Goal: Task Accomplishment & Management: Complete application form

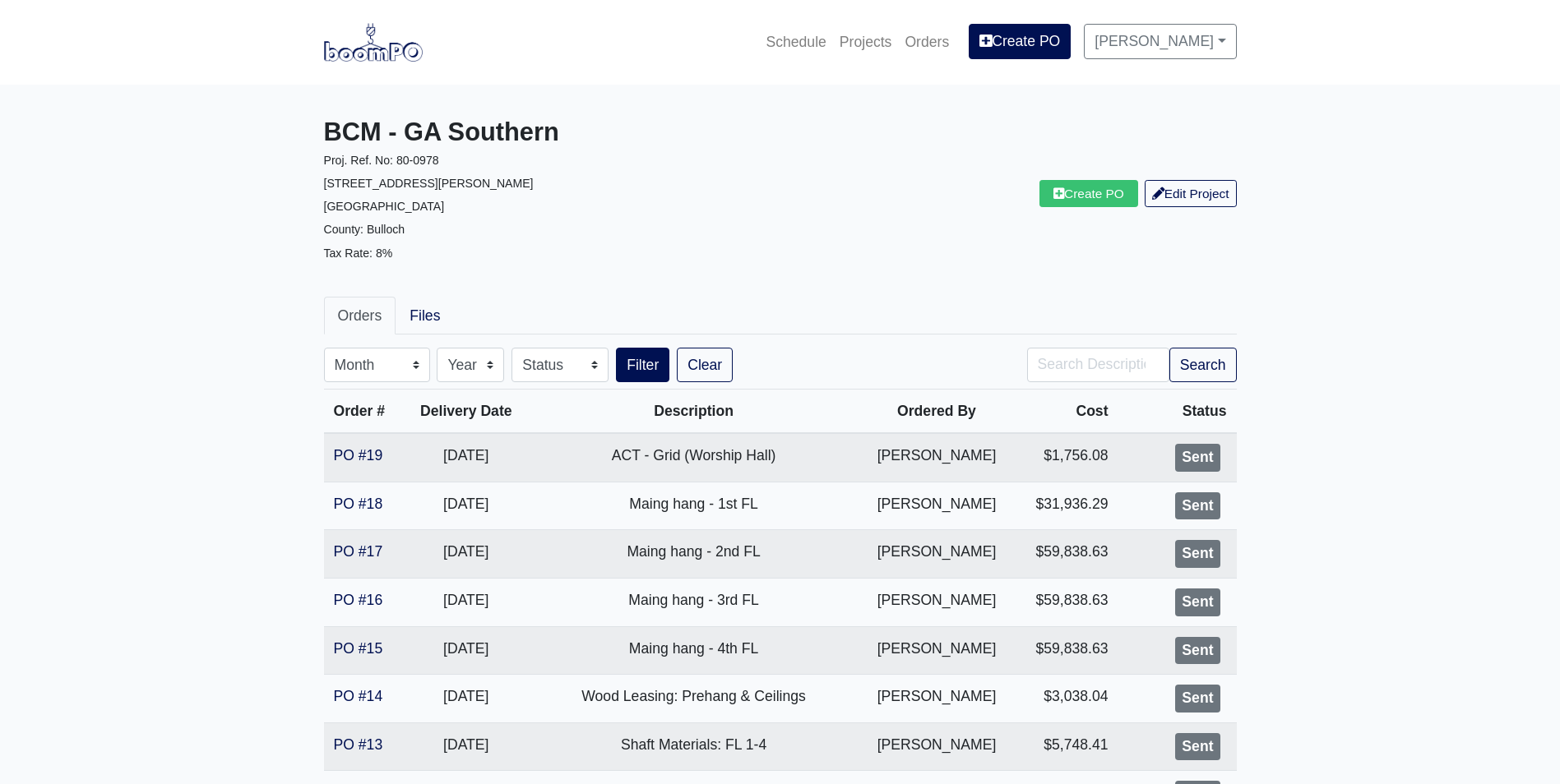
click at [371, 57] on img at bounding box center [372, 42] width 98 height 38
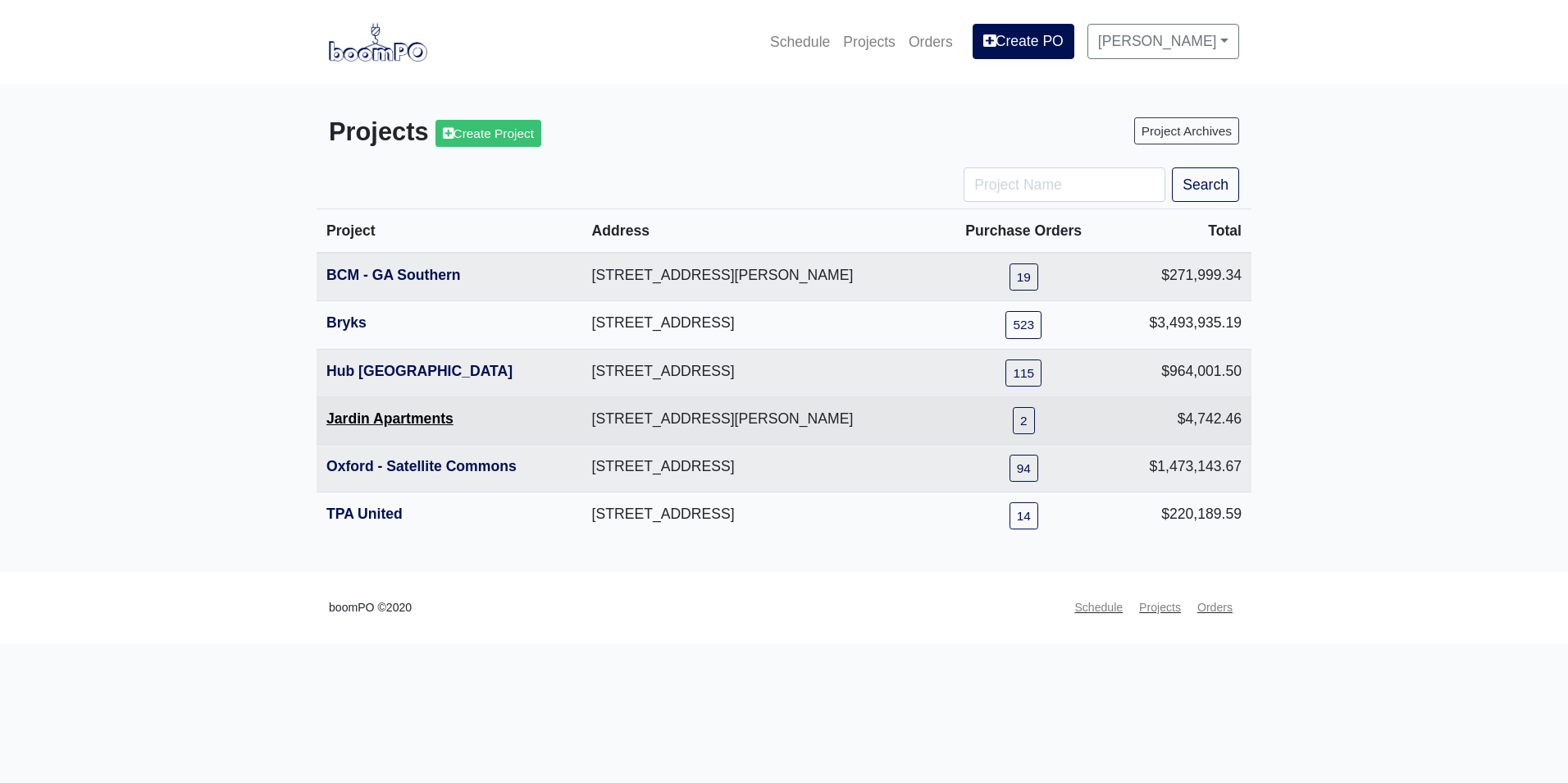
click at [387, 418] on link "Jardin Apartments" at bounding box center [390, 418] width 127 height 17
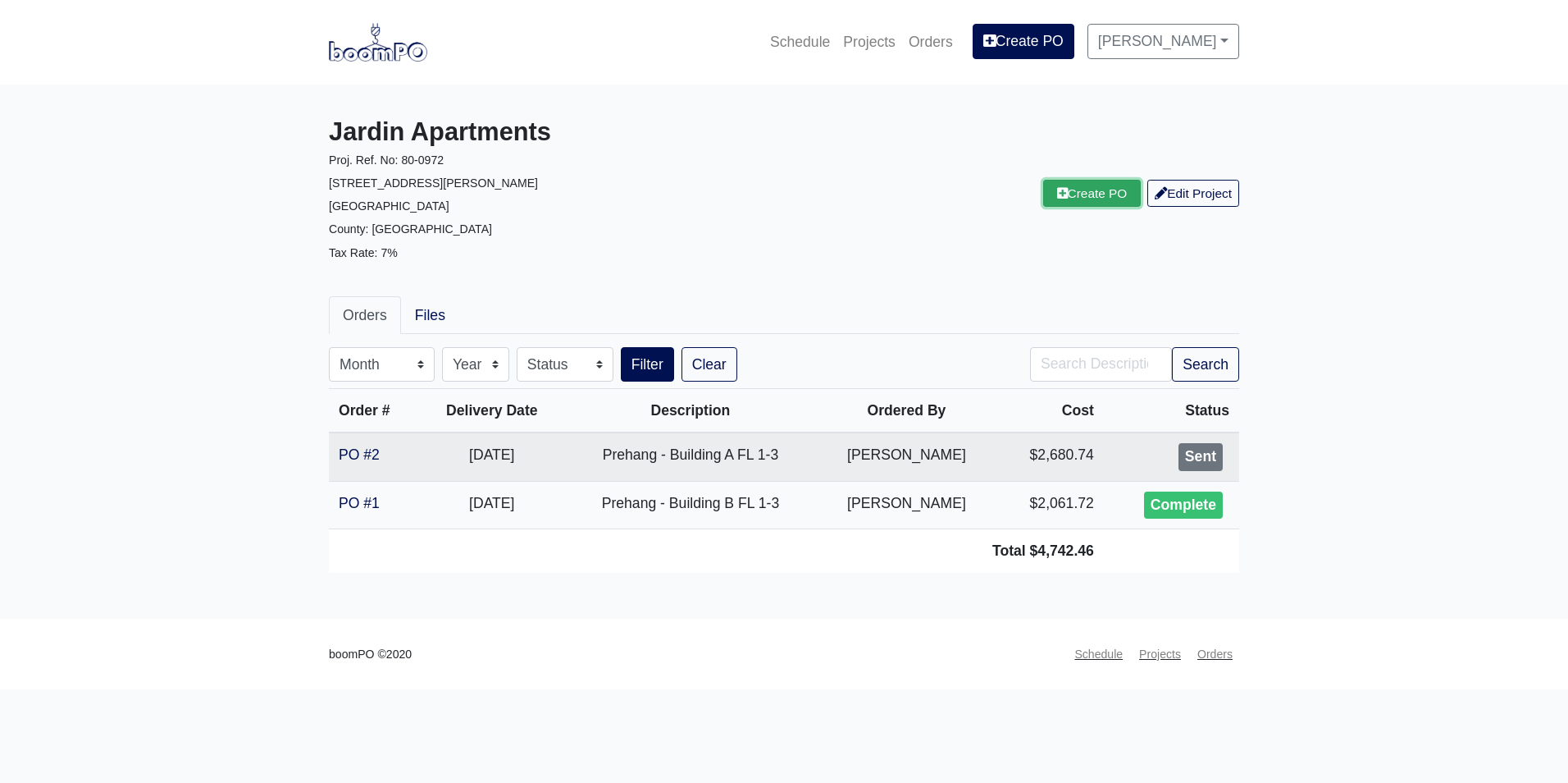
click at [1076, 201] on link "Create PO" at bounding box center [1092, 194] width 98 height 27
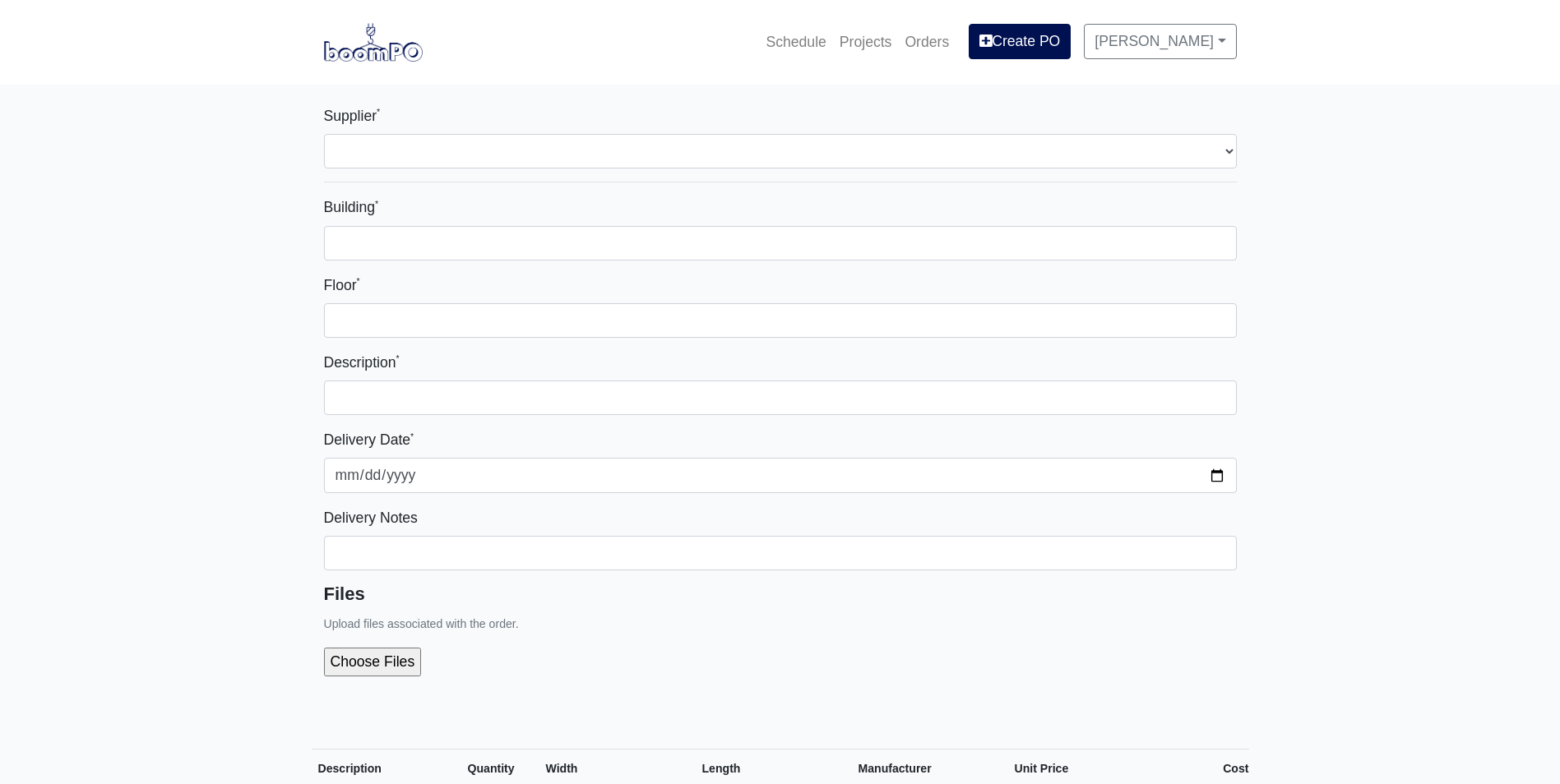
select select
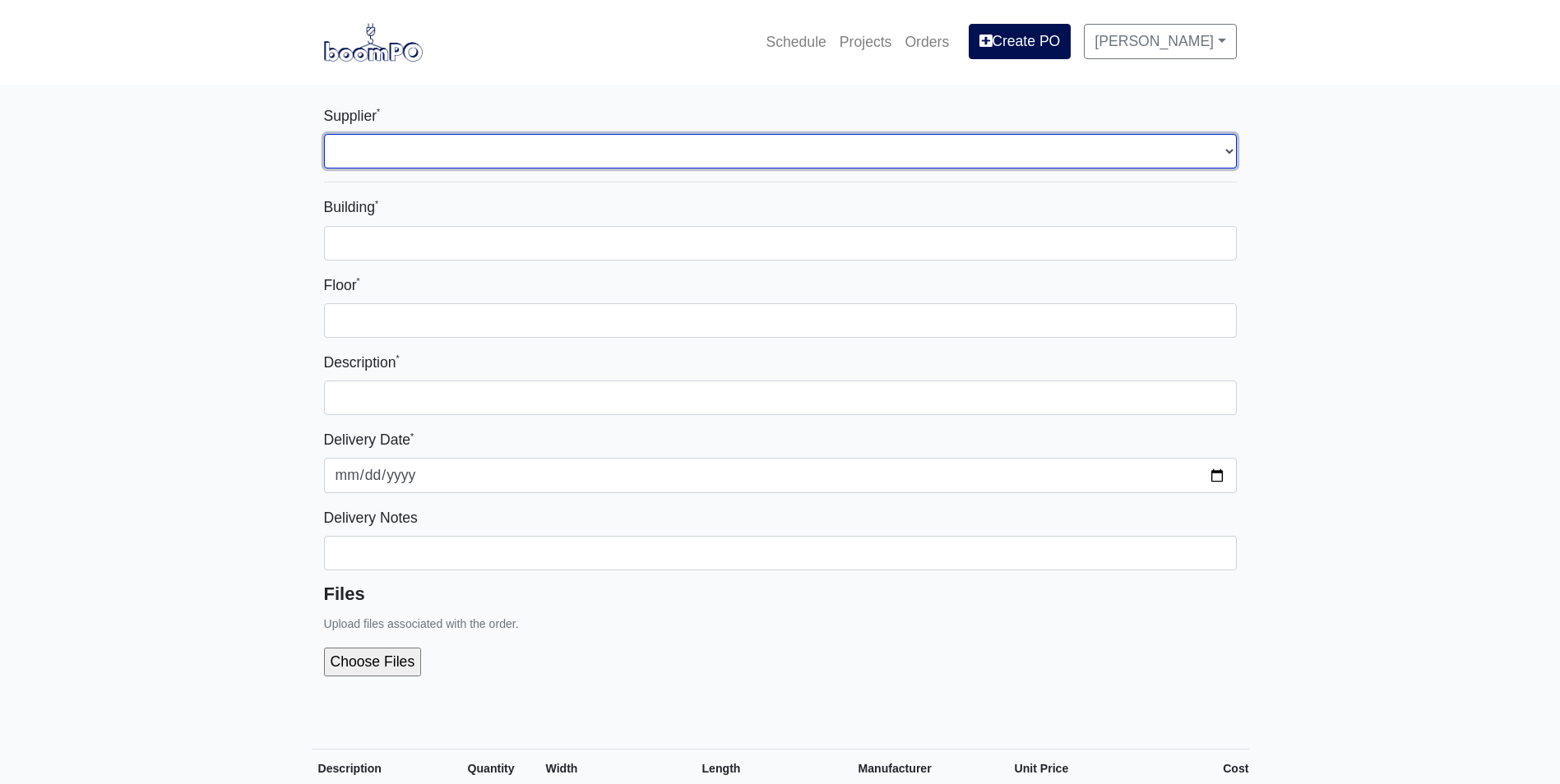
click at [592, 145] on select "Select one... Capitol Materials Coastal - Savannah, GA PPG Paint - Macon, GA PP…" at bounding box center [780, 151] width 913 height 34
select select "220"
click at [323, 134] on select "Select one... Capitol Materials Coastal - Savannah, GA PPG Paint - Macon, GA PP…" at bounding box center [780, 151] width 913 height 34
select select
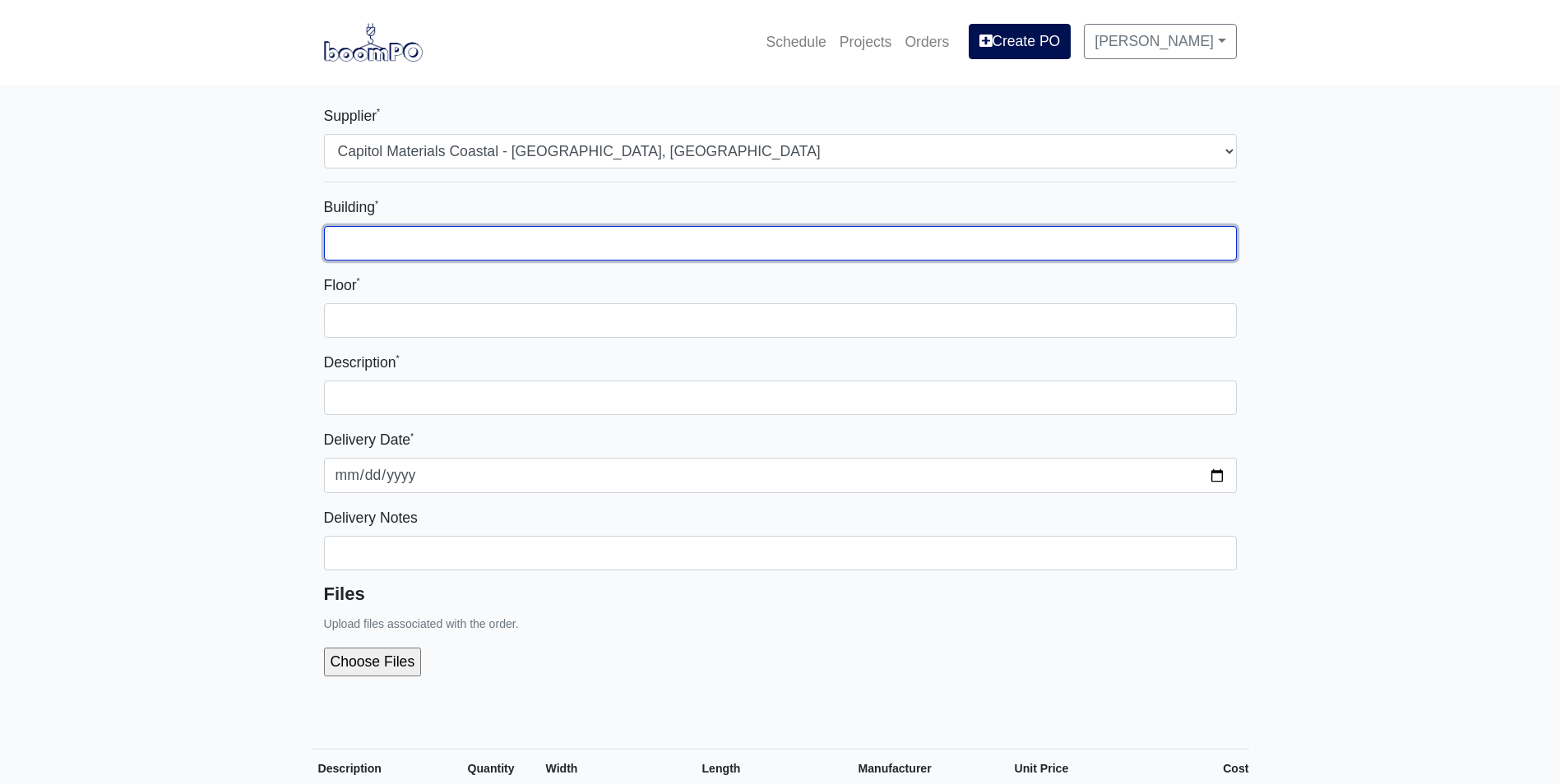
click at [588, 226] on input "Building *" at bounding box center [780, 243] width 913 height 34
type input "1"
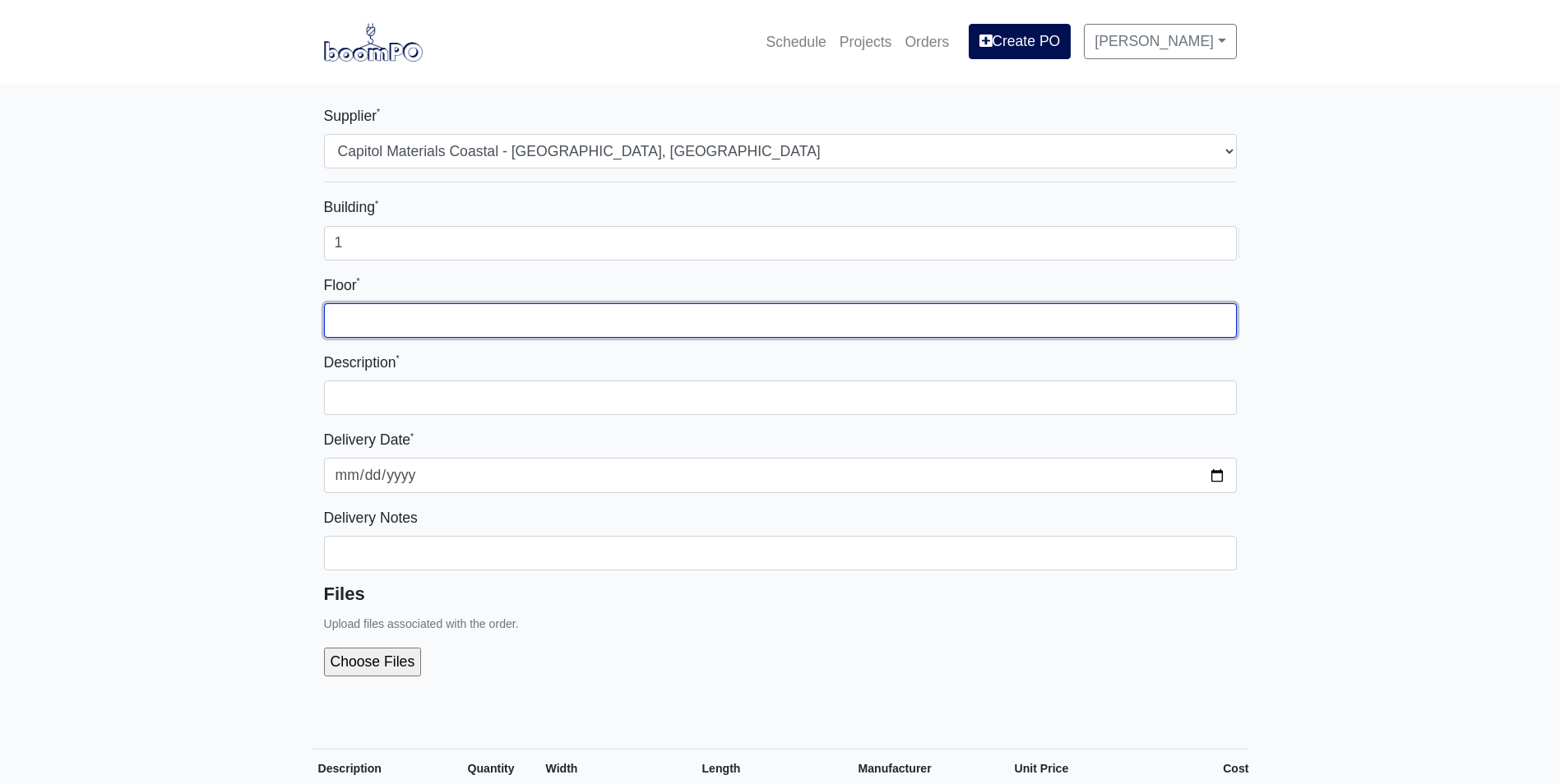
click at [483, 320] on input "Floor *" at bounding box center [780, 319] width 913 height 34
type input "1-3"
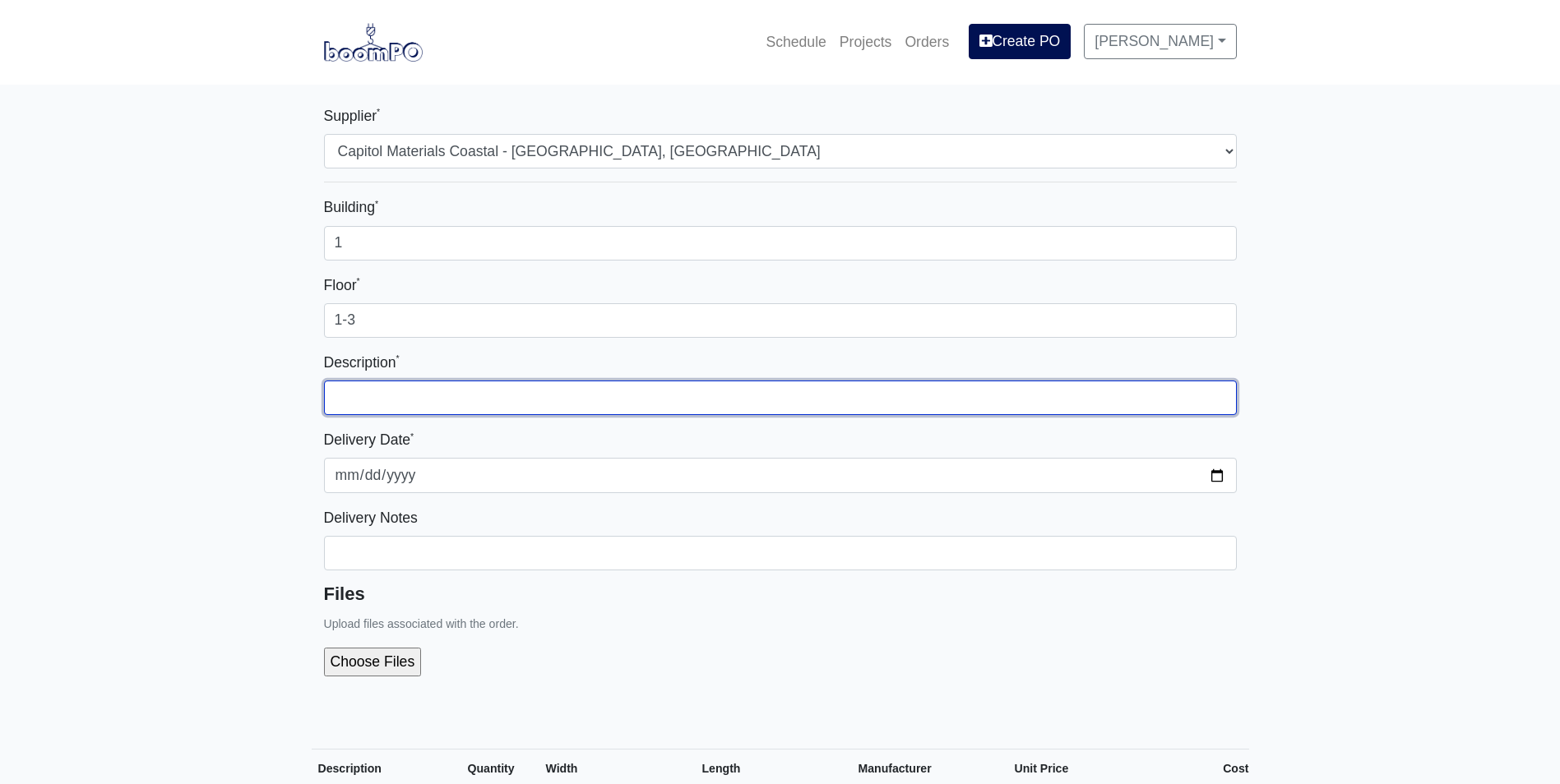
click at [550, 385] on input "text" at bounding box center [780, 397] width 913 height 34
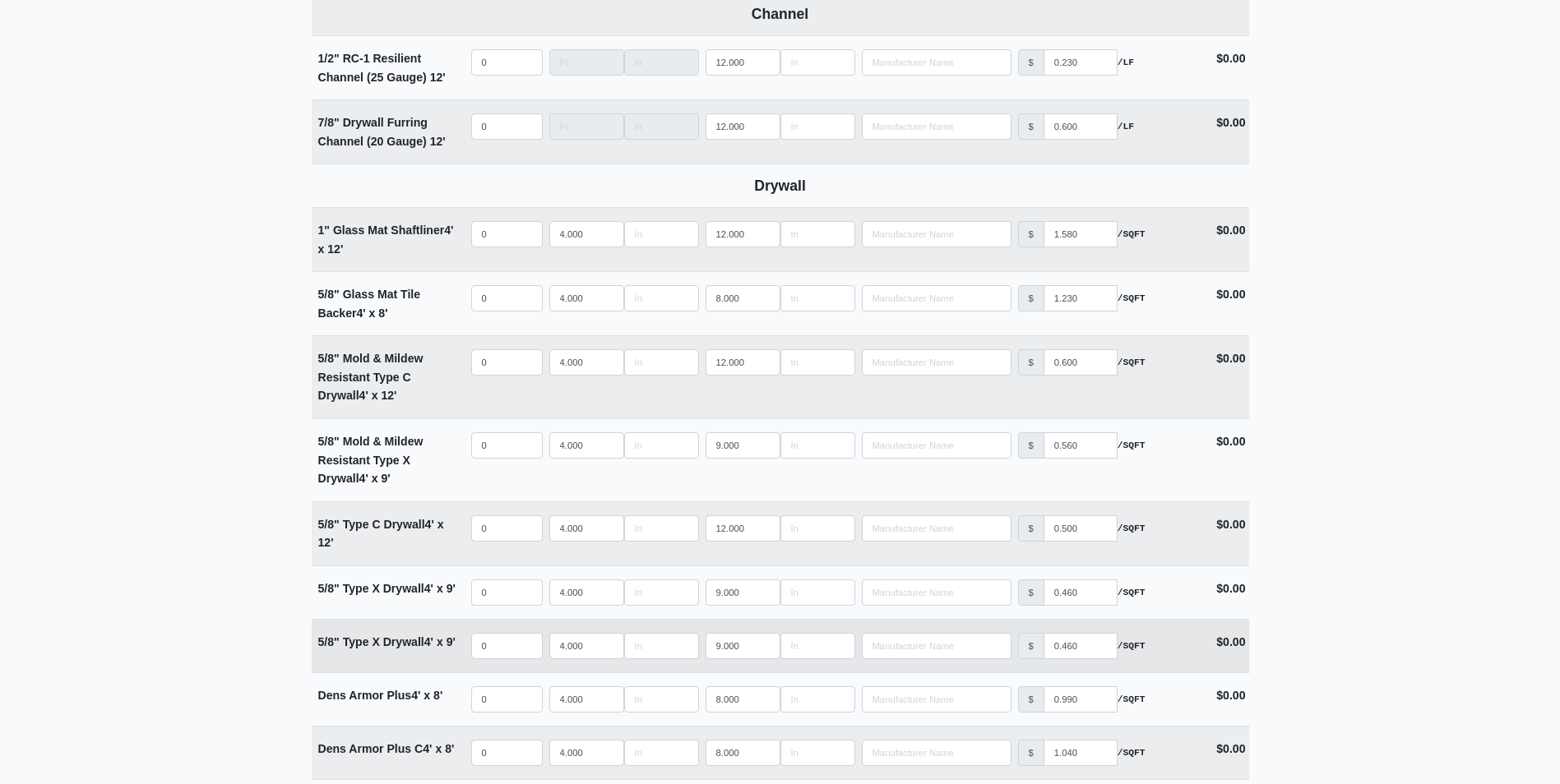
scroll to position [822, 0]
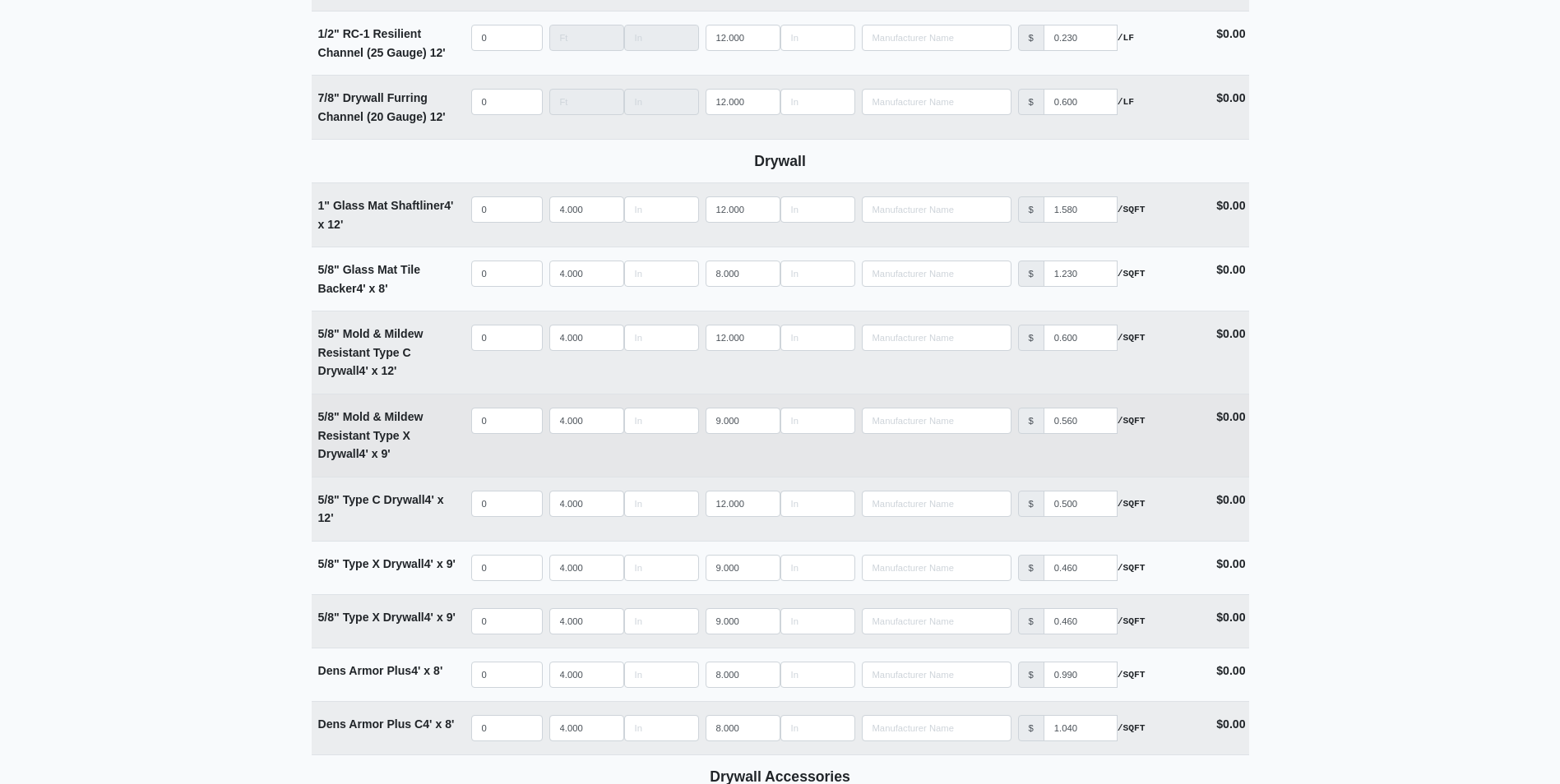
type input "Trash Chute Board - A and B Section"
drag, startPoint x: 744, startPoint y: 421, endPoint x: 690, endPoint y: 423, distance: 54.0
click at [690, 423] on tr "5/8" Mold & Mildew Resistant Type X Drywall 4' x 9' Qty 0 Width 4.000 Length 9.…" at bounding box center [780, 434] width 937 height 83
type input "1"
select select
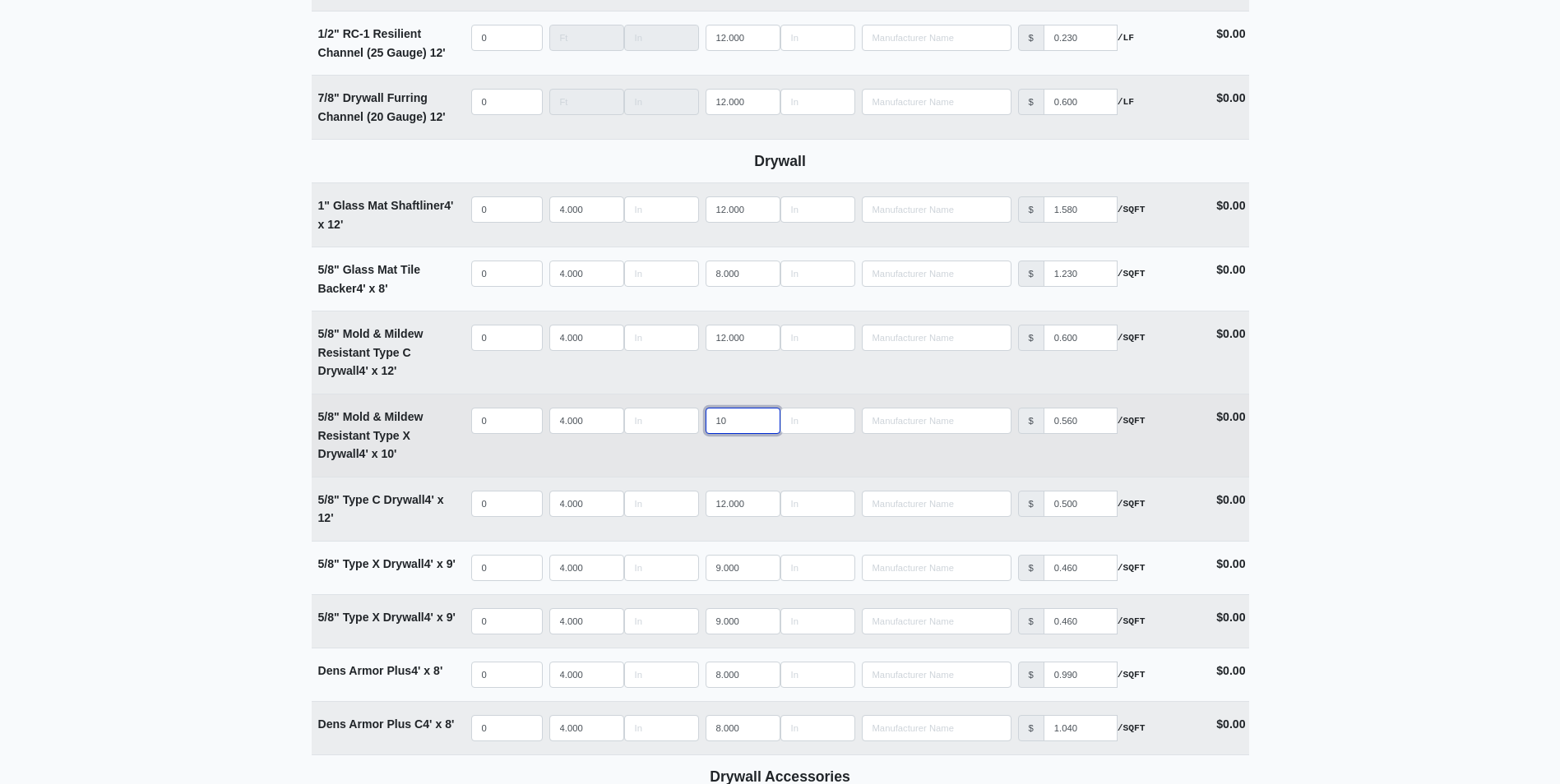
type input "10"
click at [497, 422] on input "quantity" at bounding box center [506, 421] width 71 height 26
type input "2"
select select
type input "20"
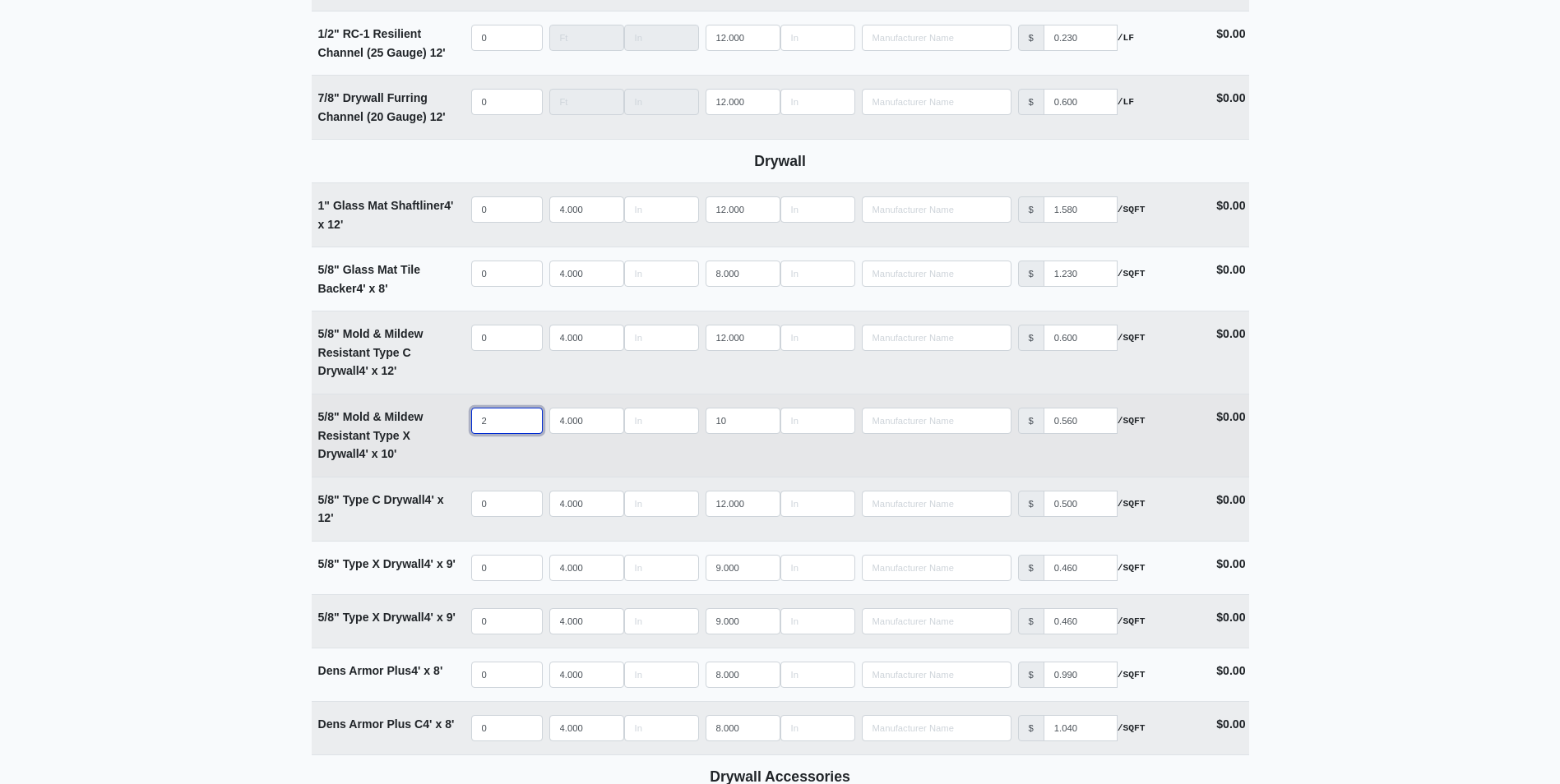
select select
drag, startPoint x: 497, startPoint y: 422, endPoint x: 429, endPoint y: 424, distance: 68.0
click at [429, 424] on tr "5/8" Mold & Mildew Resistant Type X Drywall 4' x 10' Qty 20 Width 4.000 Length …" at bounding box center [780, 434] width 937 height 83
type input "1"
select select
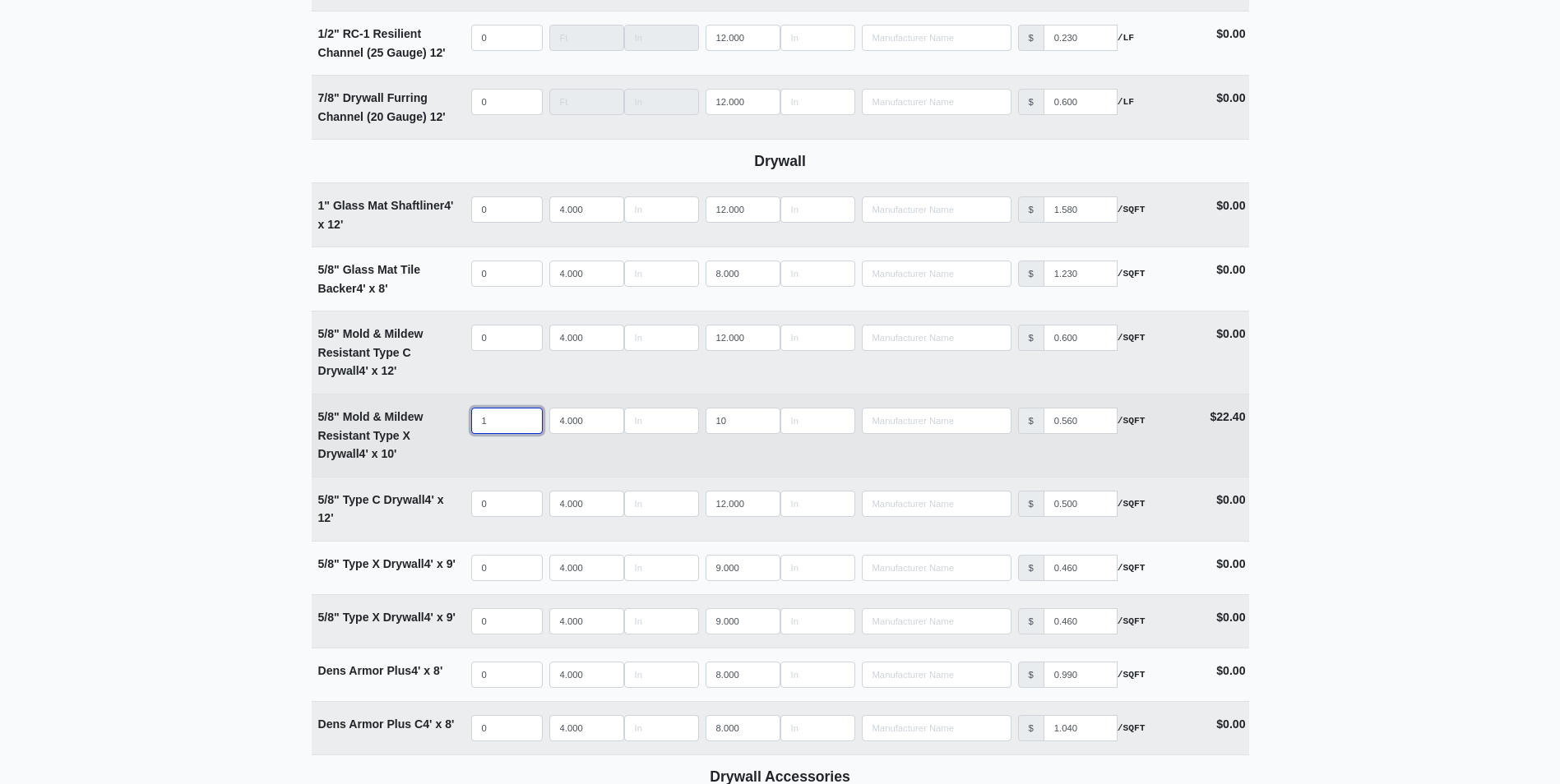
type input "18"
select select
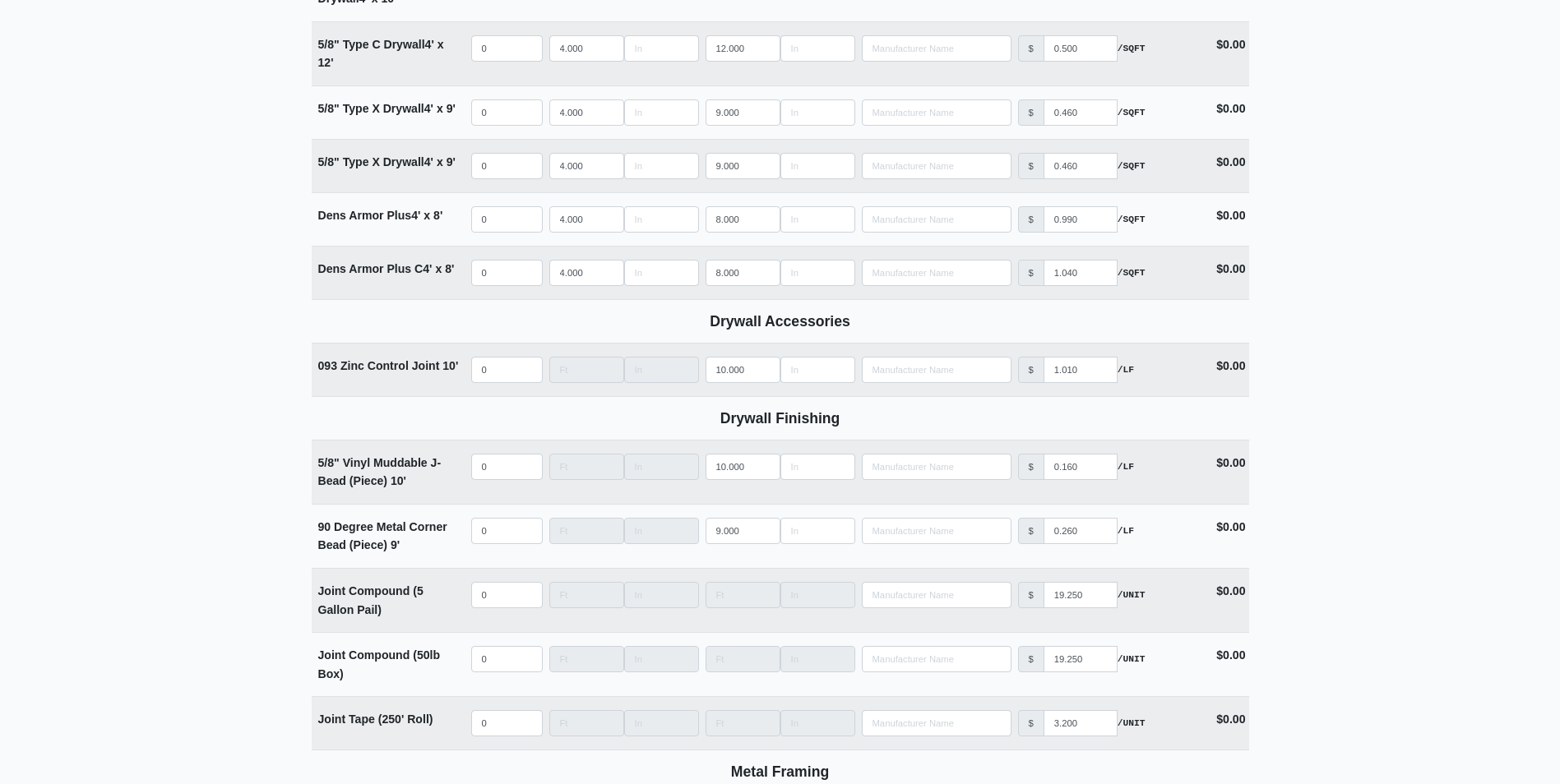
scroll to position [1315, 0]
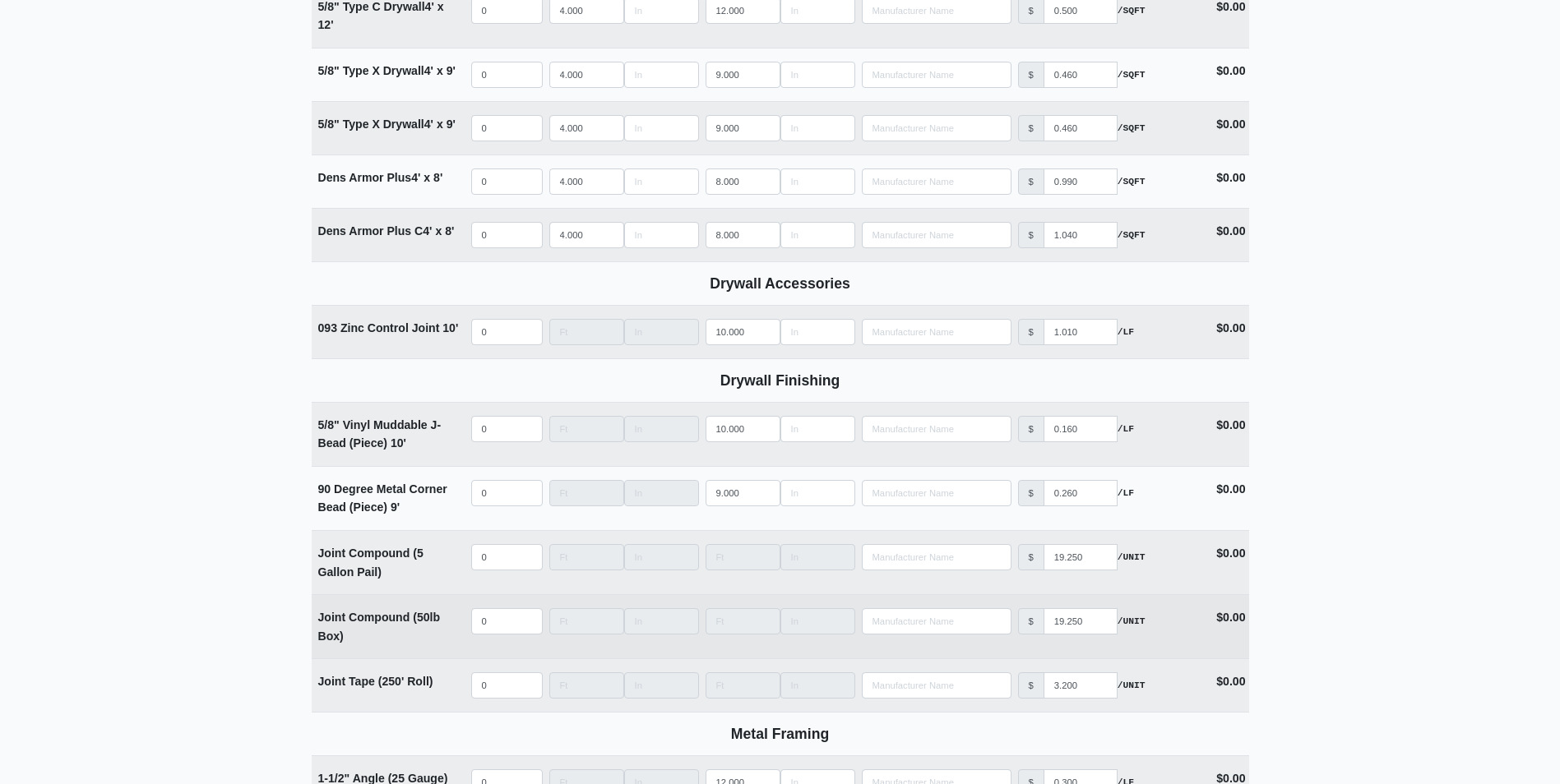
type input "18"
select select
click at [507, 624] on input "quantity" at bounding box center [506, 620] width 71 height 26
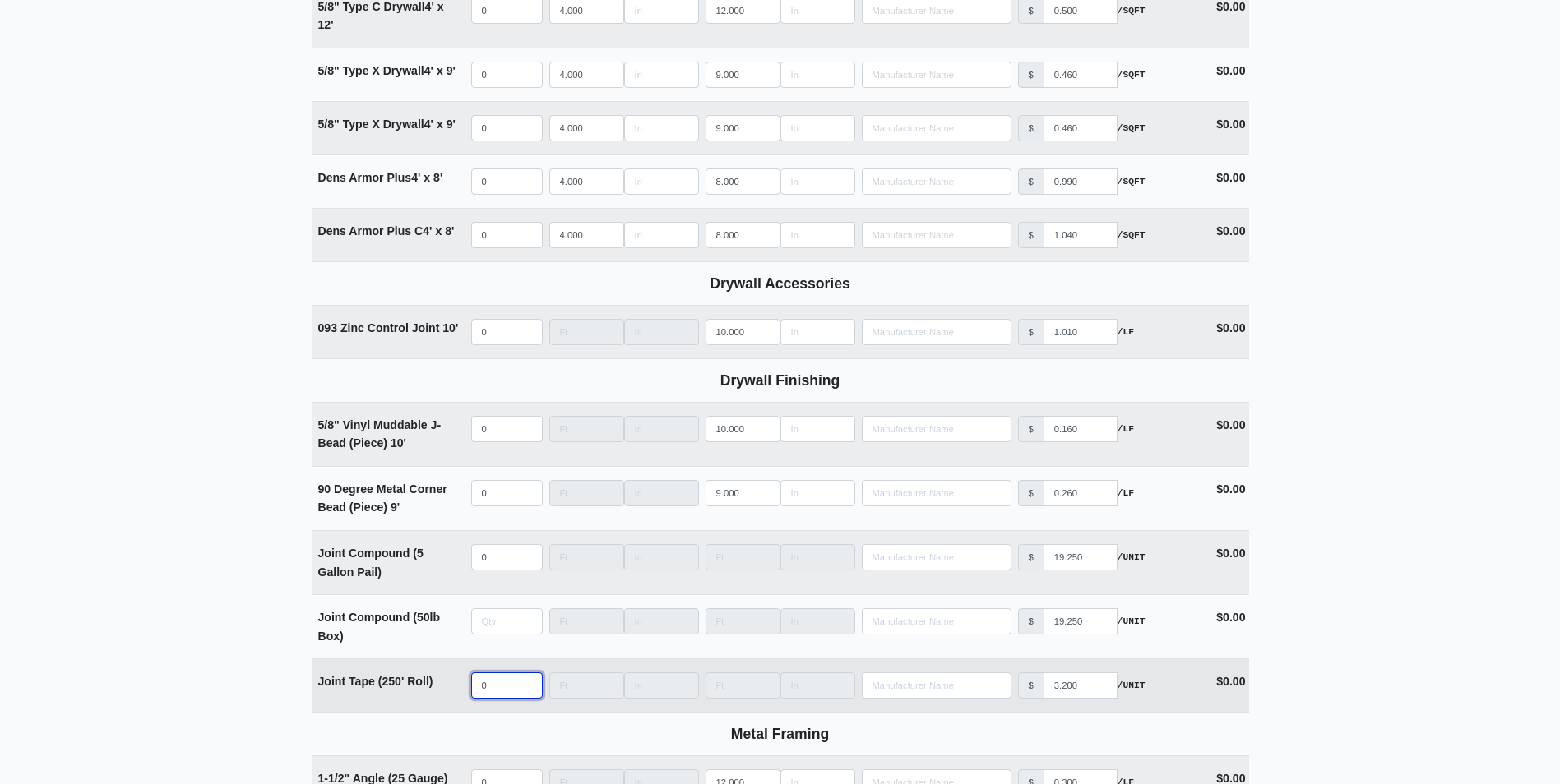
type input "0"
select select
click at [500, 682] on input "quantity" at bounding box center [506, 685] width 71 height 26
type input "5"
select select
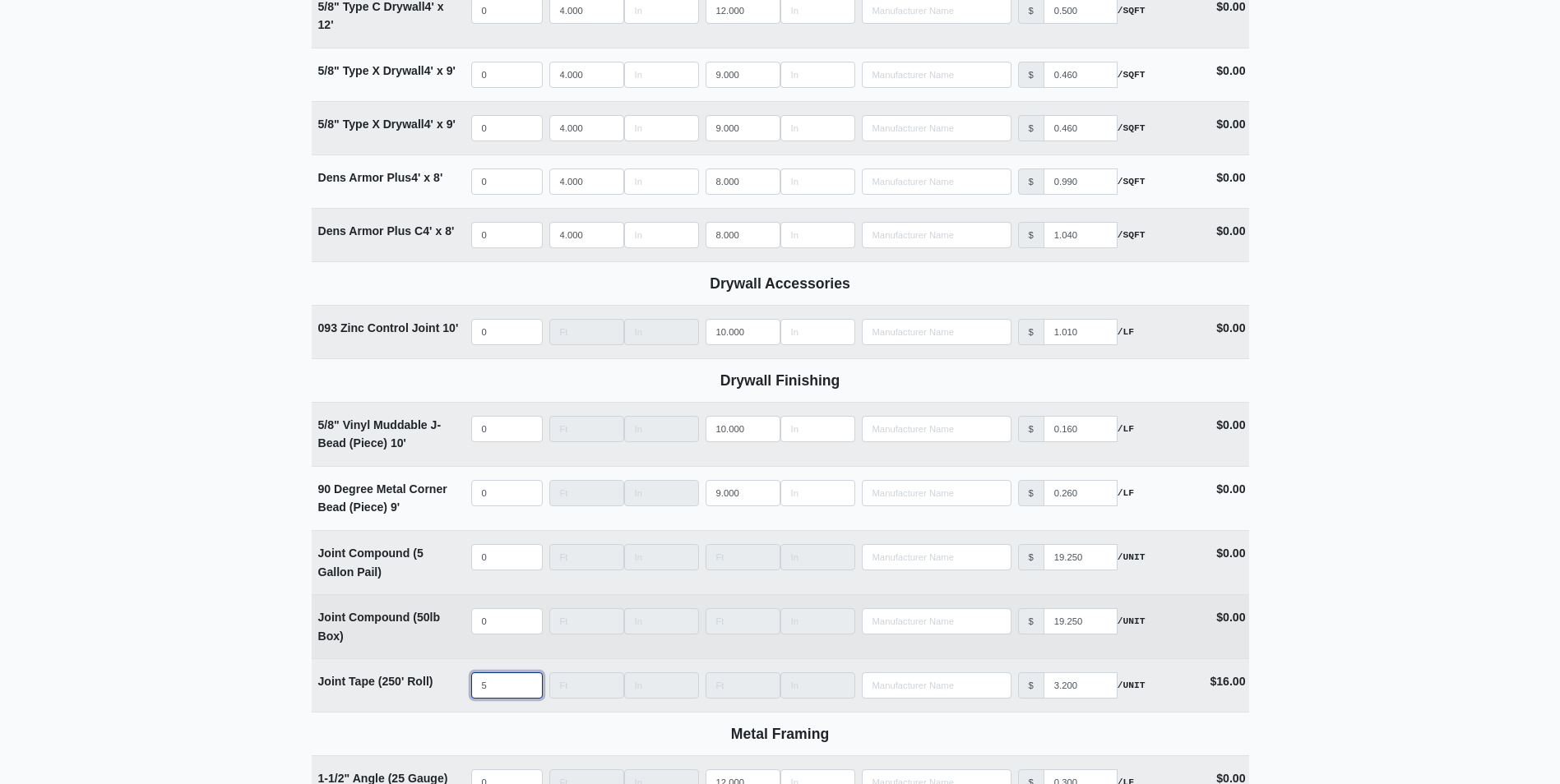
type input "5"
click at [497, 627] on input "quantity" at bounding box center [506, 620] width 71 height 26
type input "1"
select select
type input "10"
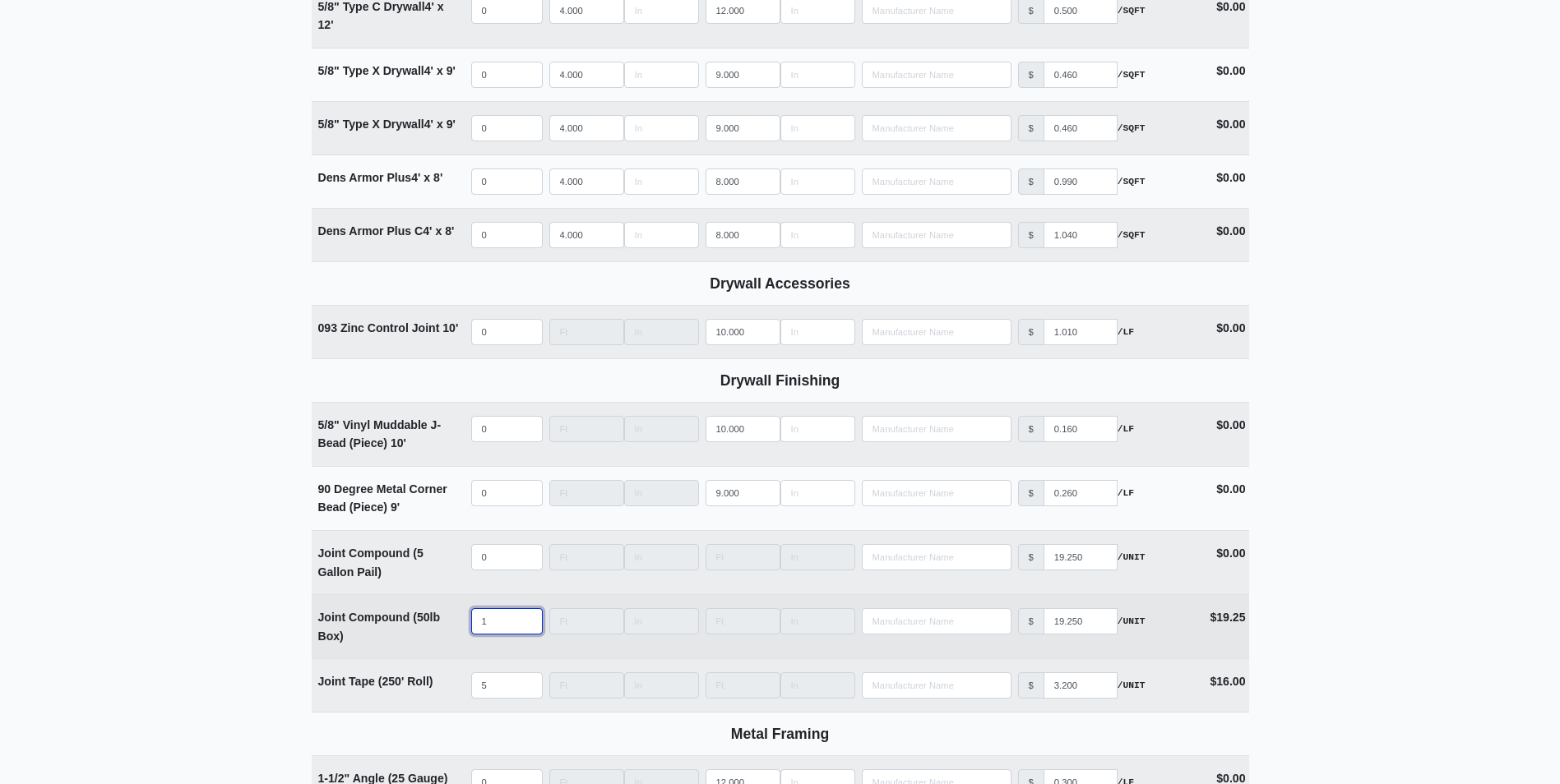
select select
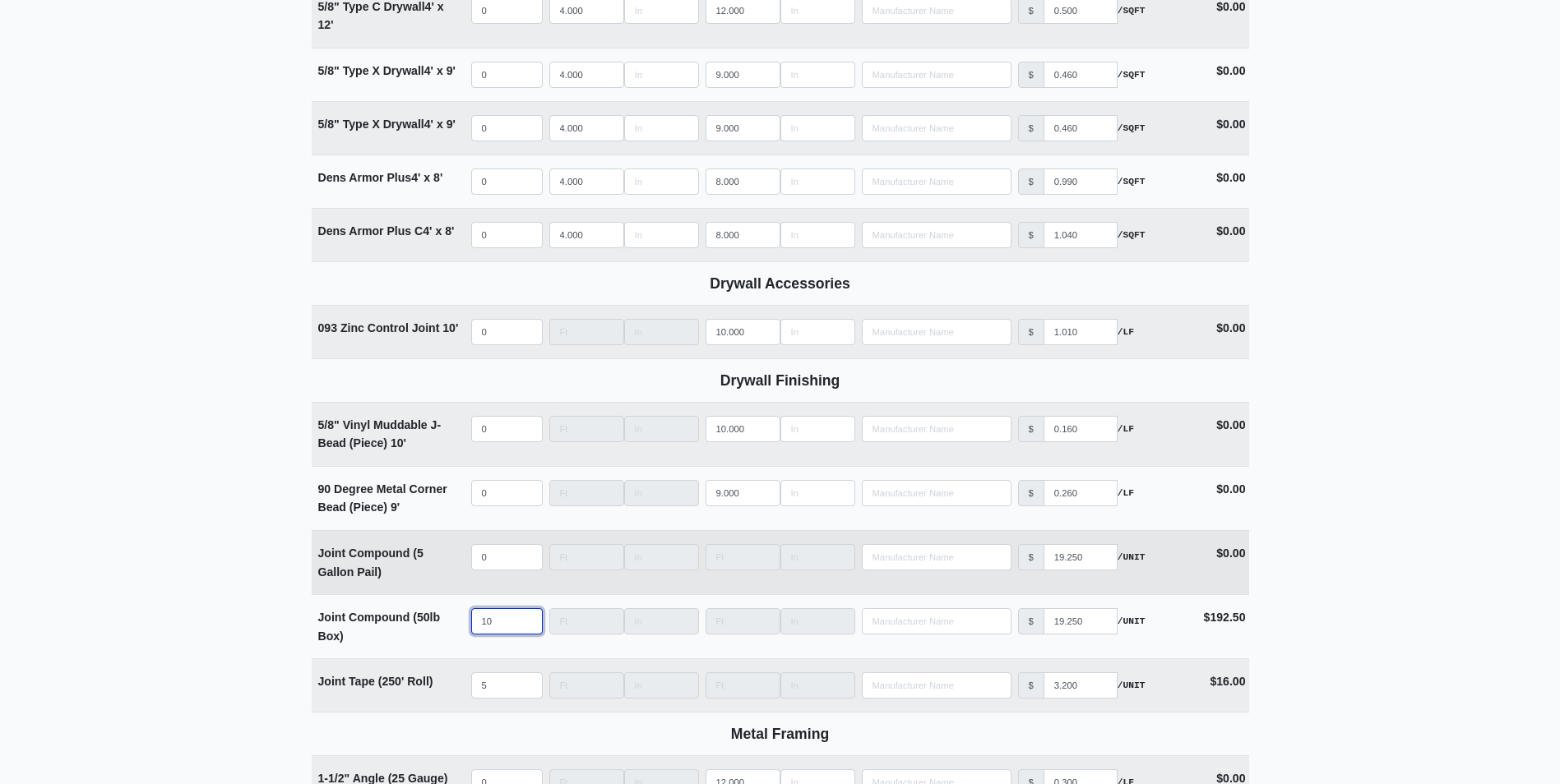
type input "10"
select select
click at [485, 563] on input "quantity" at bounding box center [506, 557] width 71 height 26
type input "3"
select select
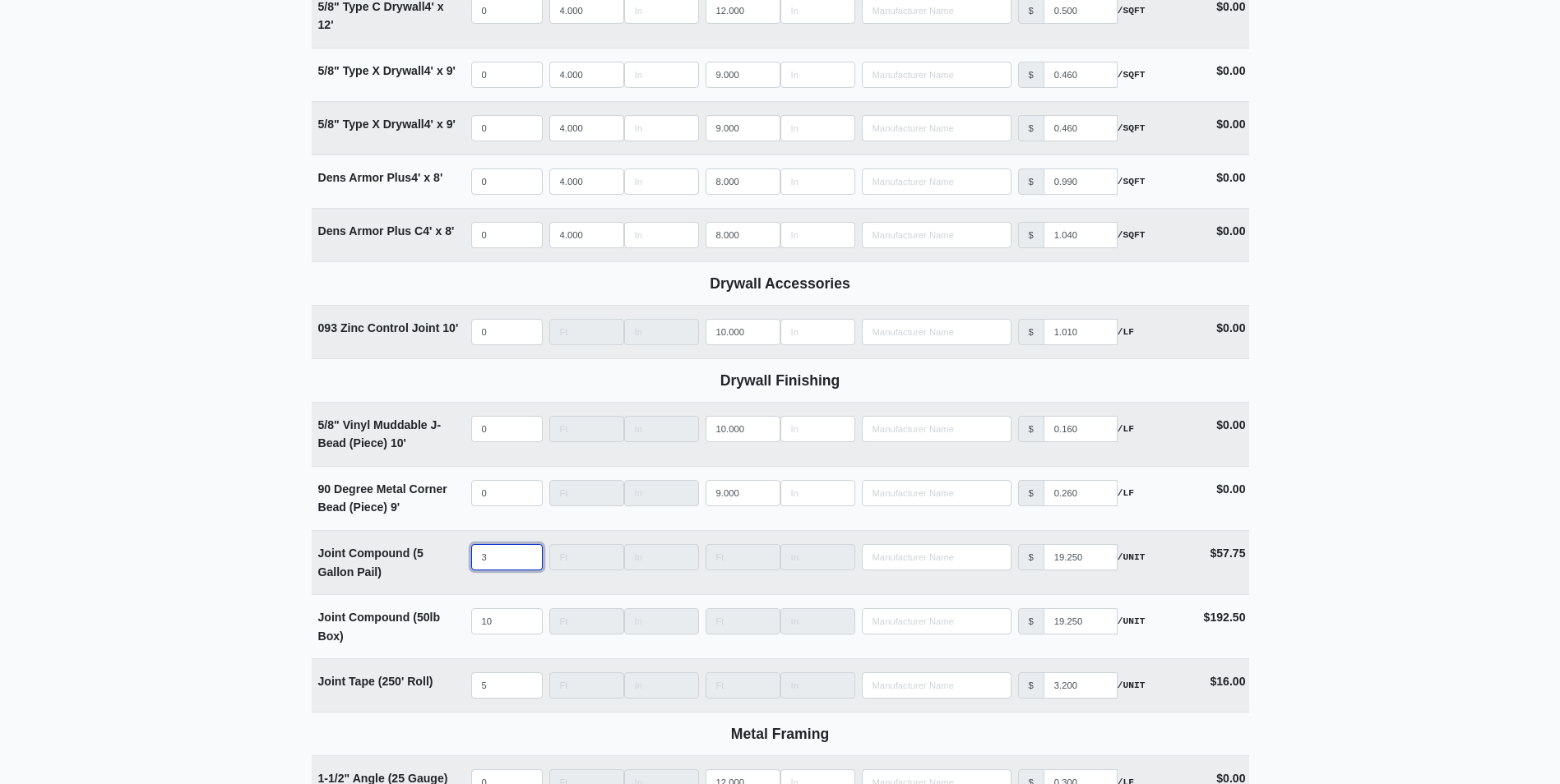
type input "3"
click at [118, 551] on main "Supplier * Select one... Capitol Materials Coastal - Savannah, GA PPG Paint - M…" at bounding box center [780, 62] width 1560 height 2586
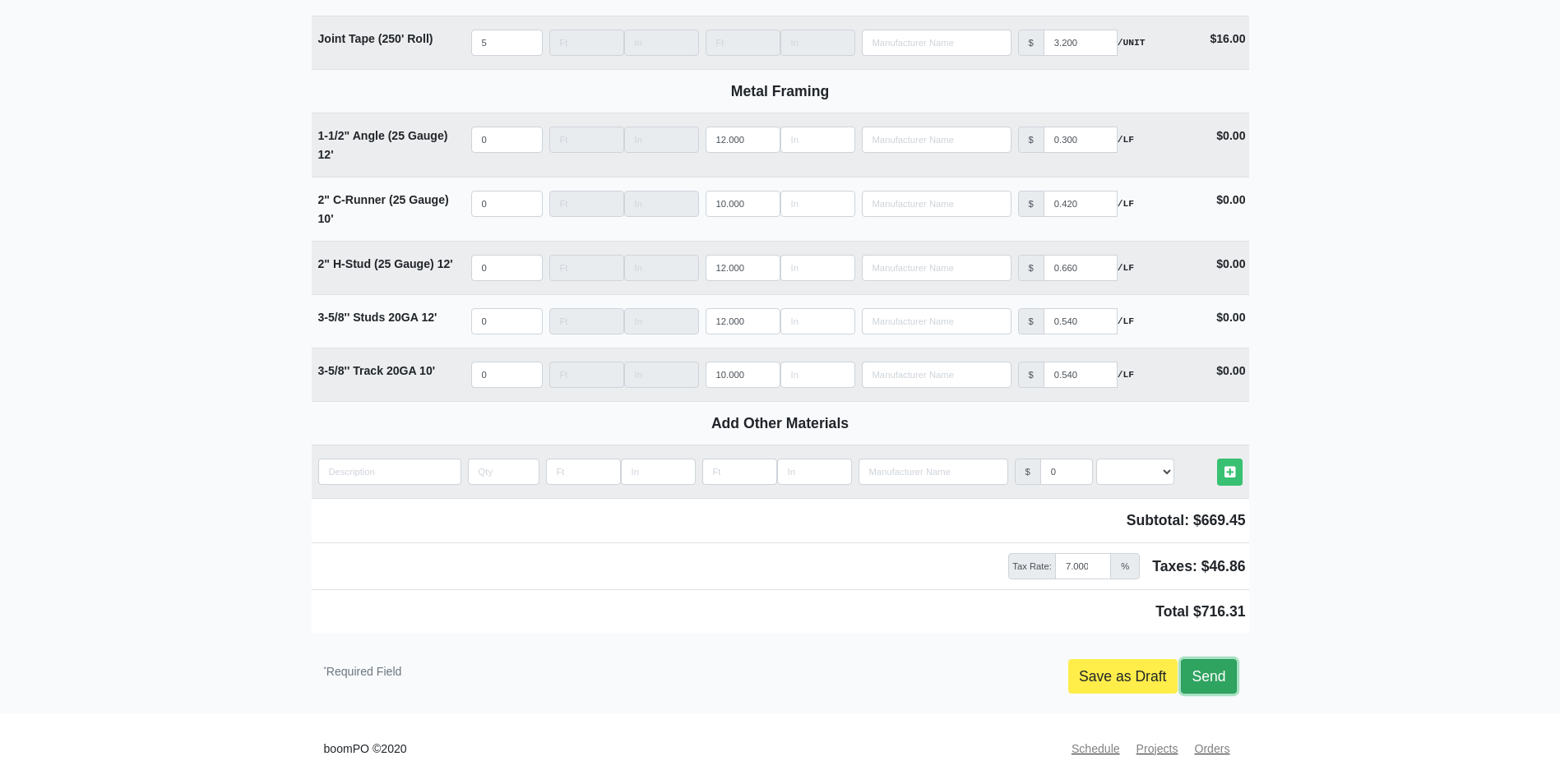
click at [1213, 679] on link "Send" at bounding box center [1208, 676] width 56 height 34
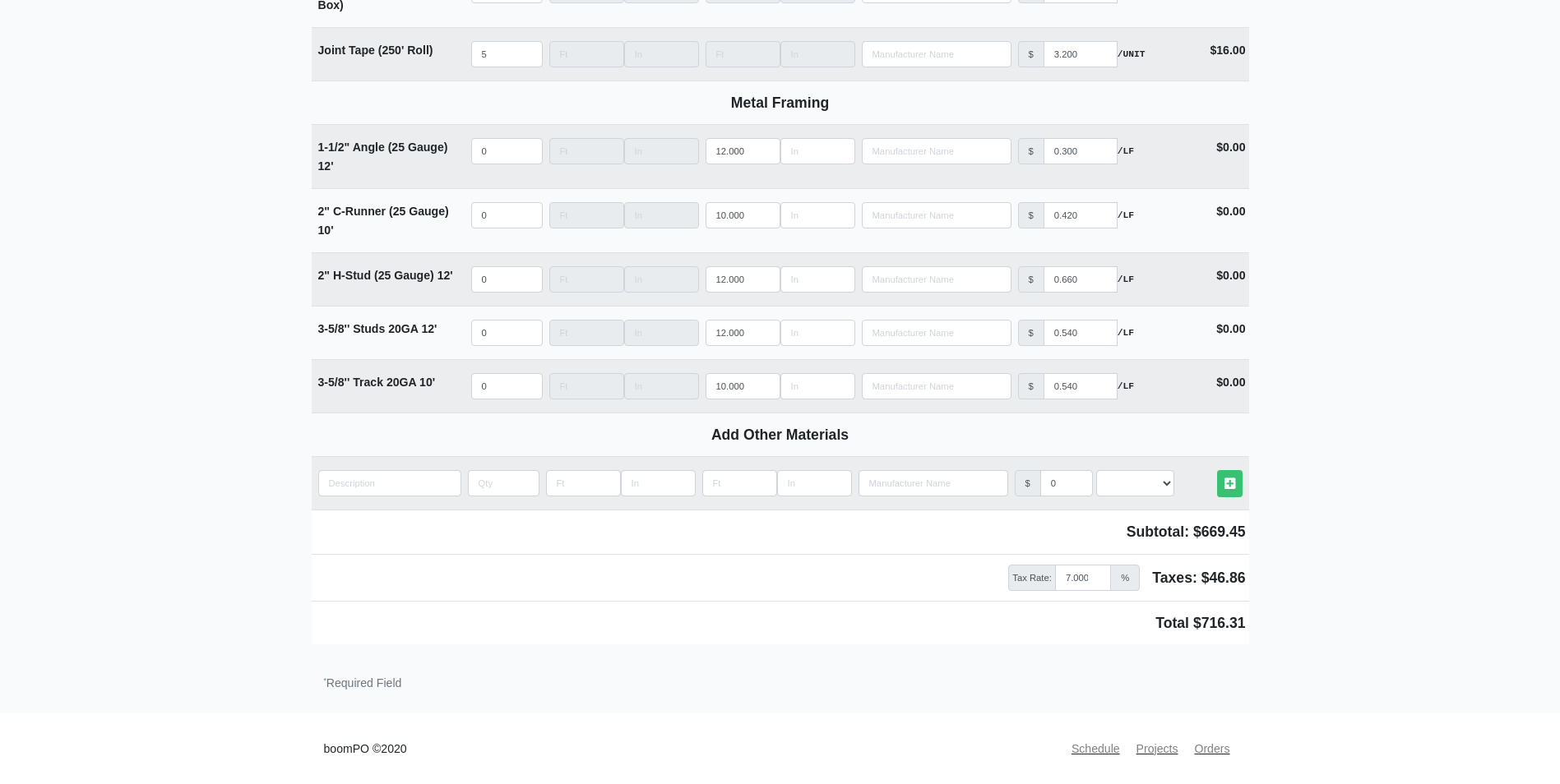
scroll to position [1951, 0]
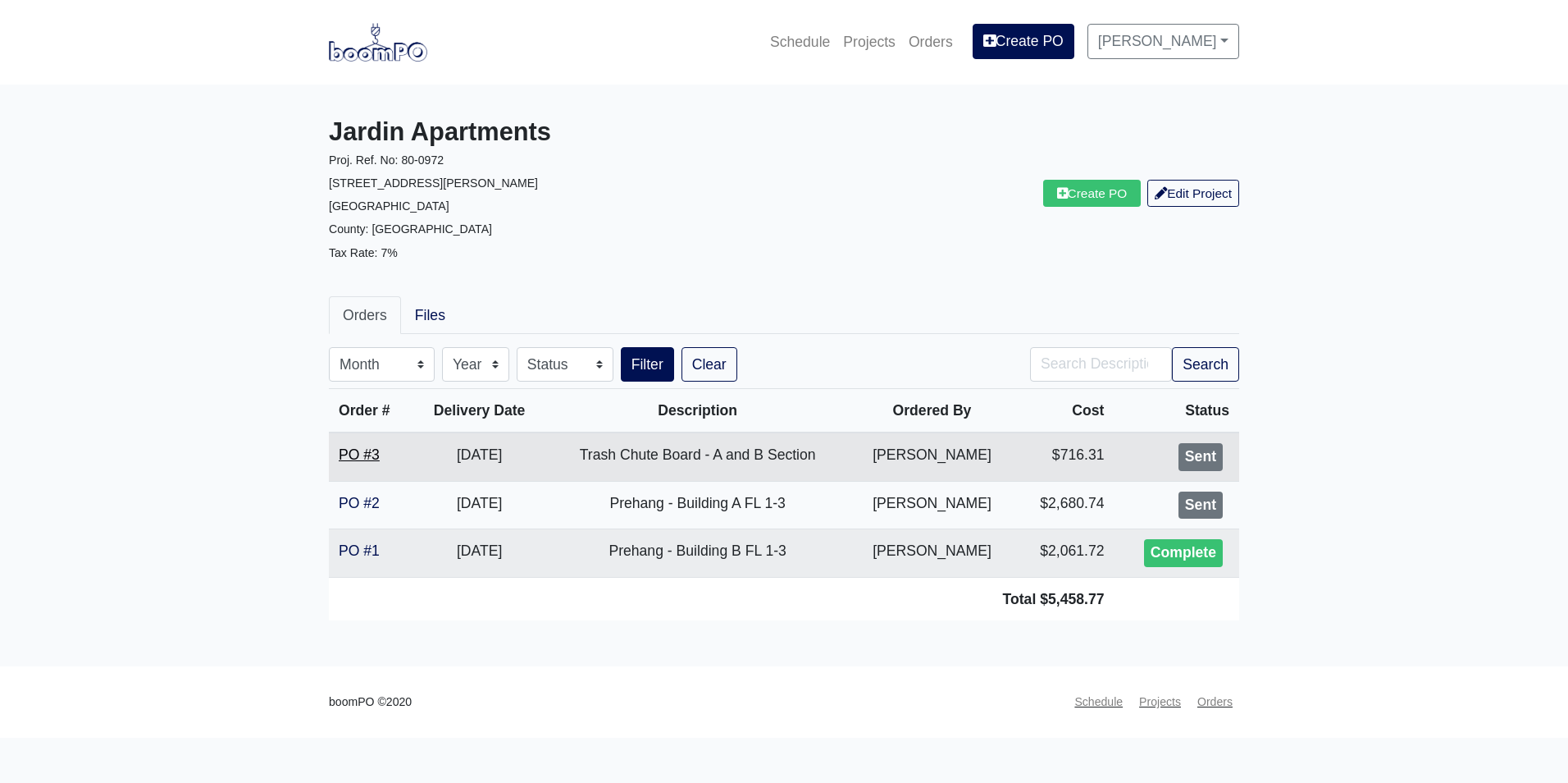
click at [370, 451] on link "PO #3" at bounding box center [359, 454] width 41 height 17
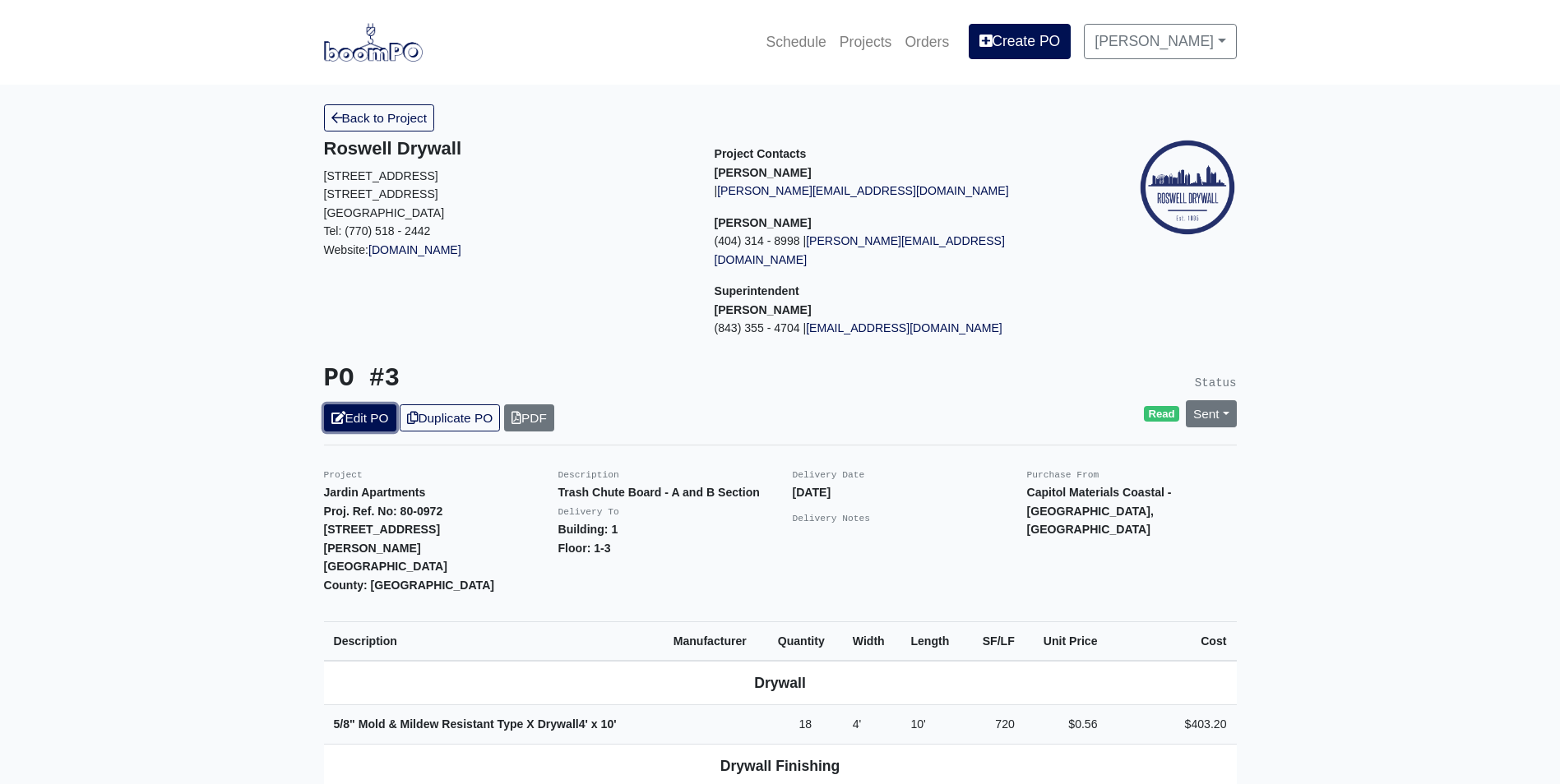
click at [356, 404] on link "Edit PO" at bounding box center [360, 418] width 72 height 27
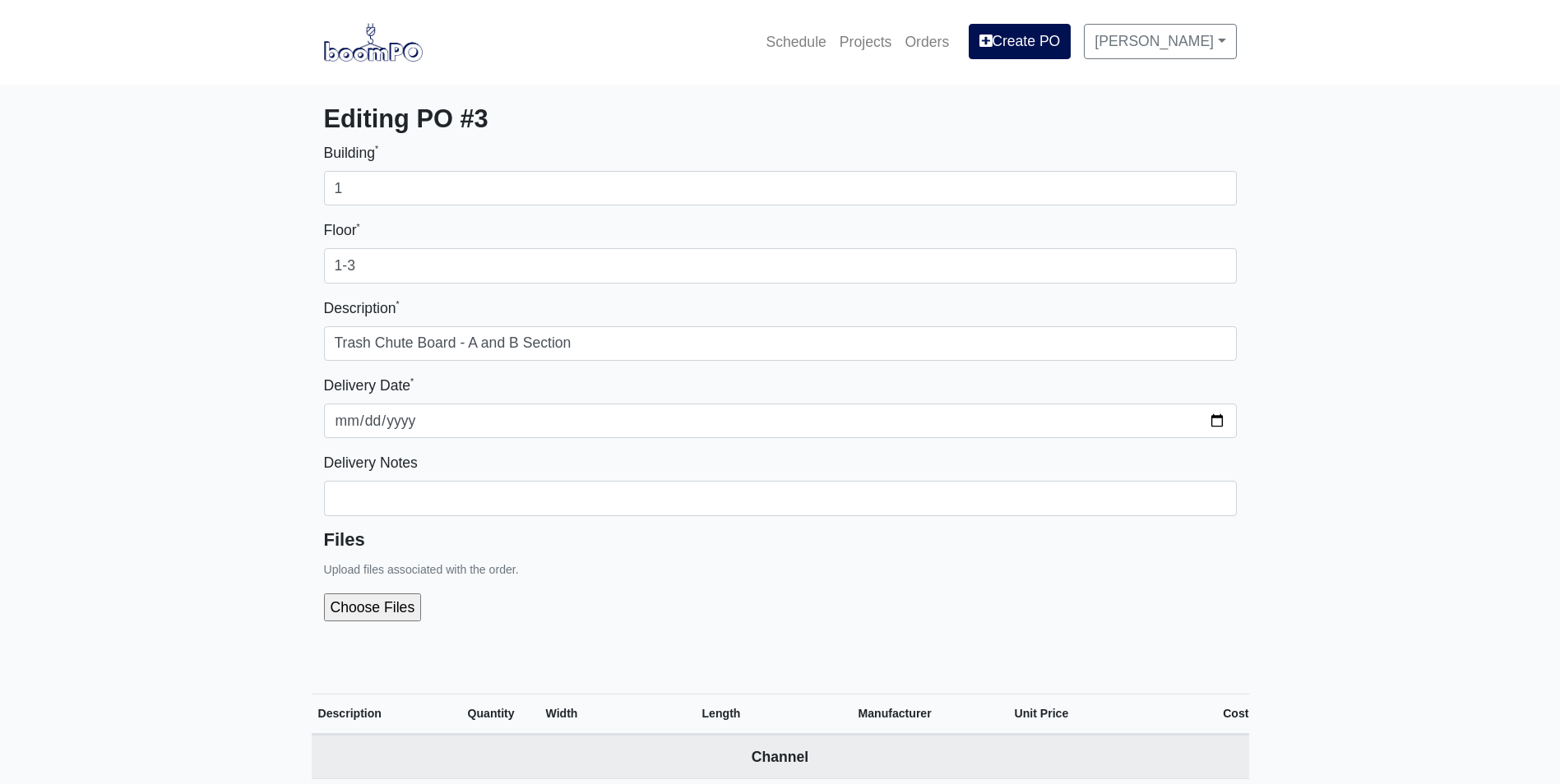
select select
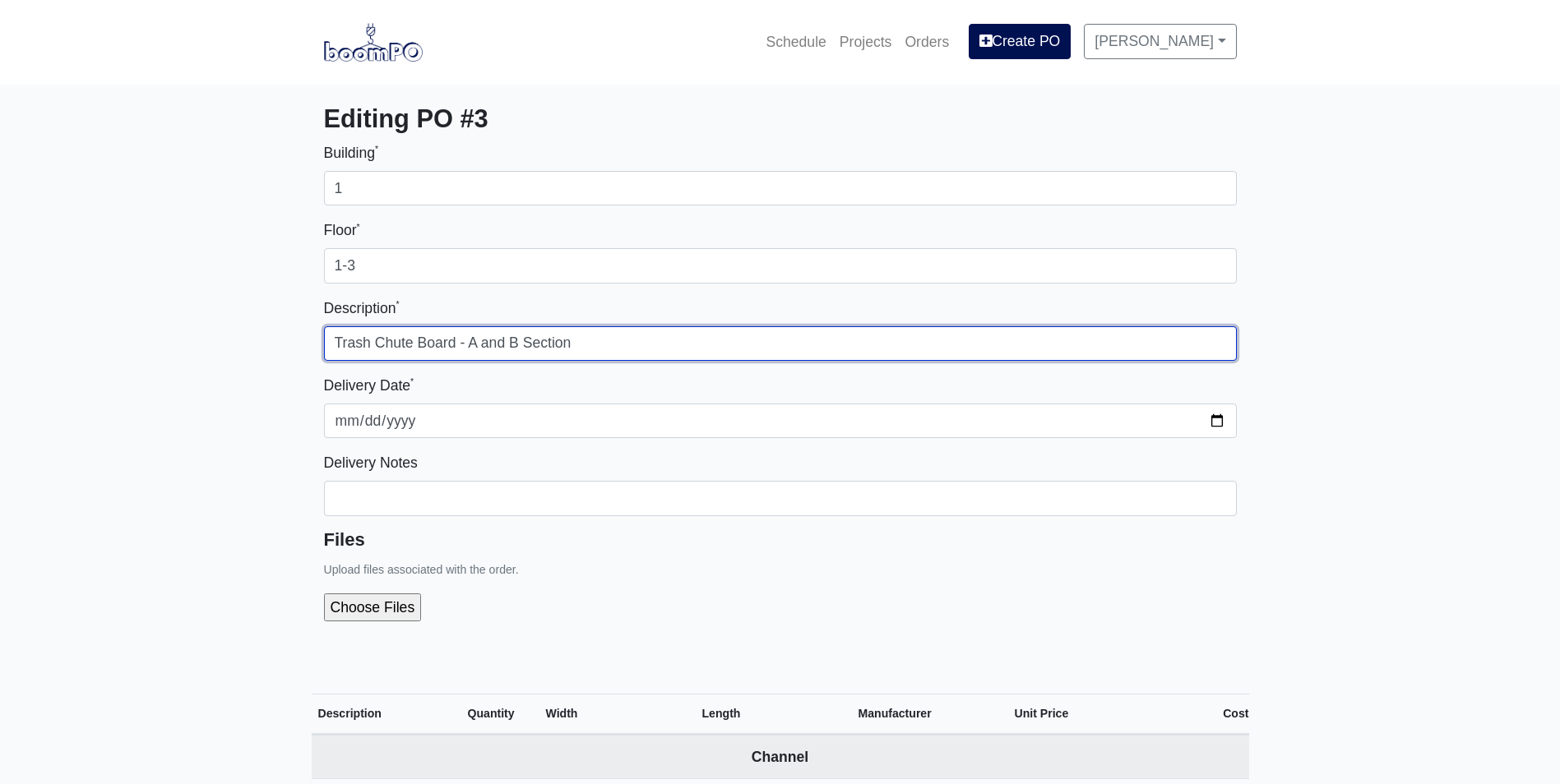
drag, startPoint x: 596, startPoint y: 345, endPoint x: 483, endPoint y: 348, distance: 113.0
click at [483, 348] on input "Trash Chute Board - A and B Section" at bounding box center [780, 343] width 913 height 34
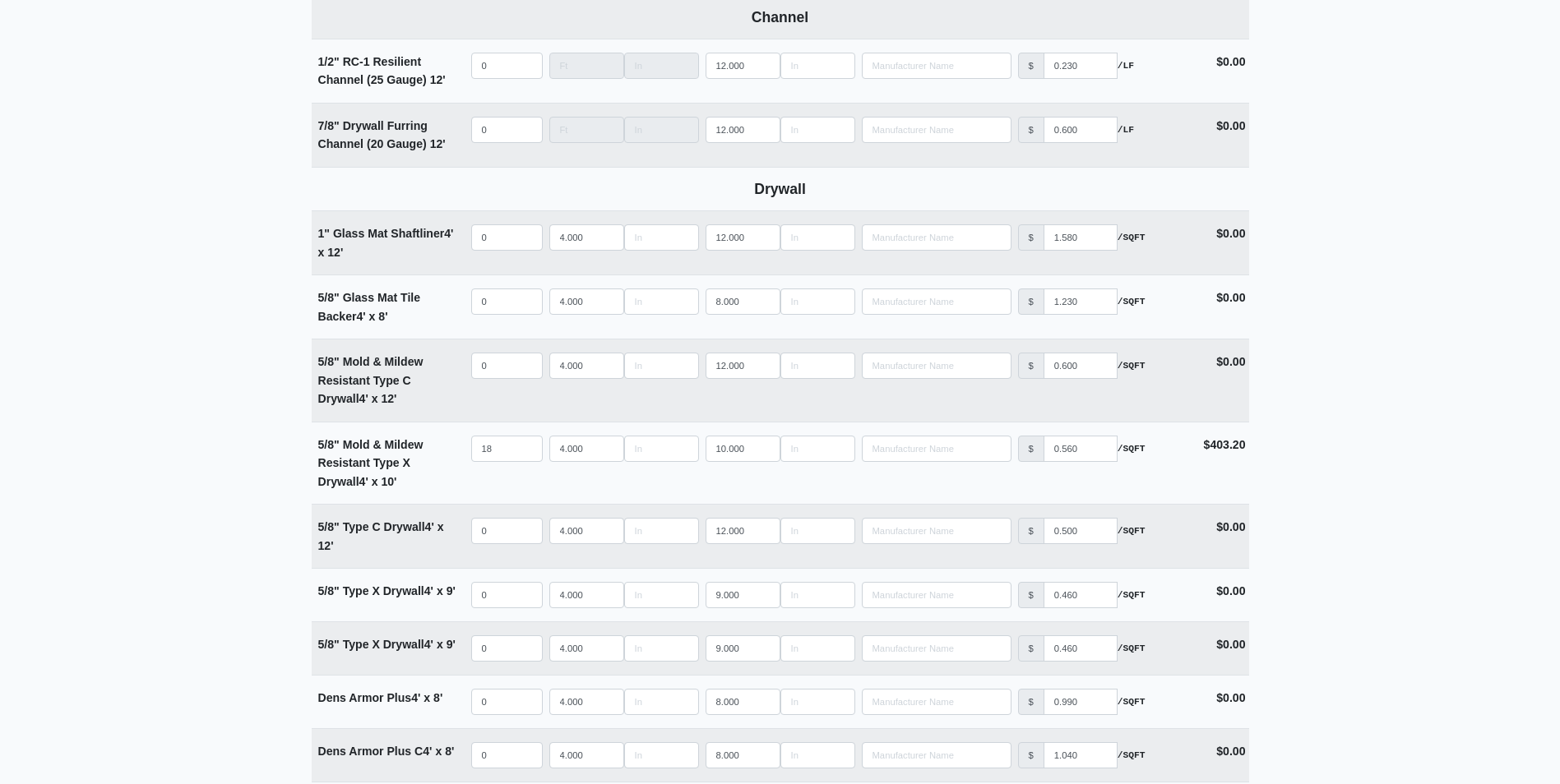
scroll to position [822, 0]
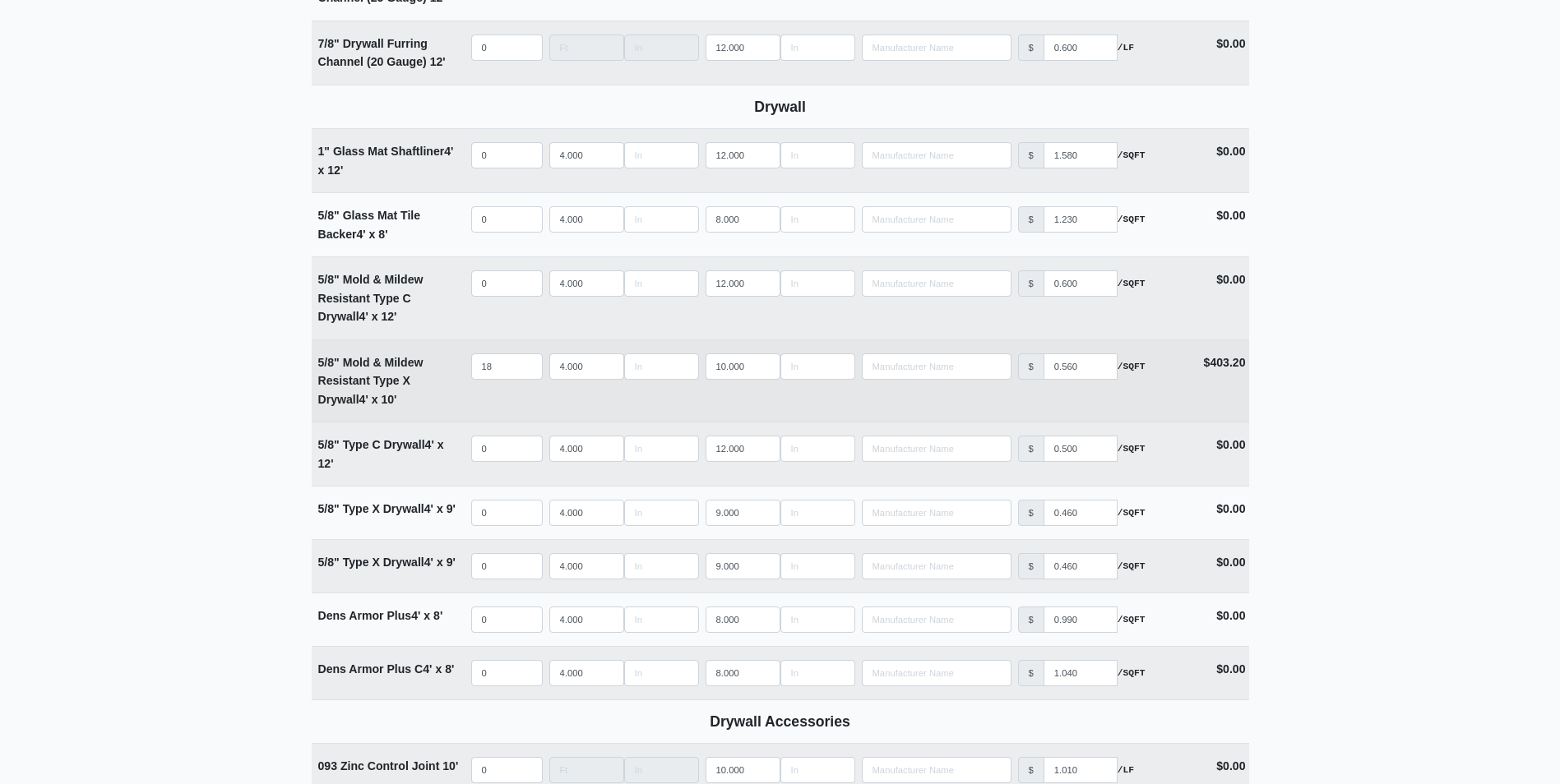
type input "Trash Chute Board - A Section"
drag, startPoint x: 500, startPoint y: 366, endPoint x: 448, endPoint y: 367, distance: 52.0
click at [448, 367] on tr "5/8" Mold & Mildew Resistant Type X Drywall 4' x 10' Qty 18 Width 4.000 Length …" at bounding box center [780, 380] width 937 height 83
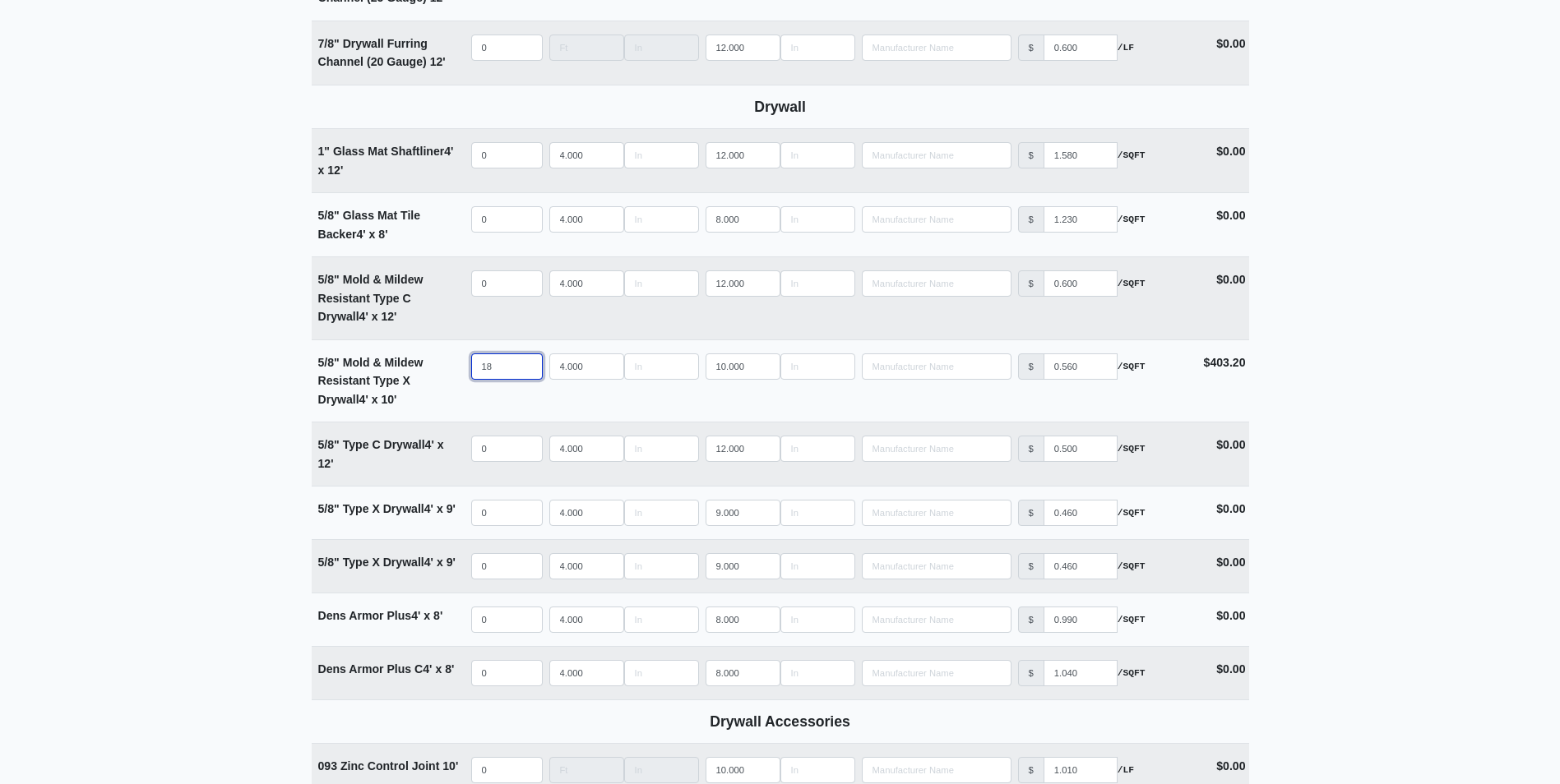
type input "9"
select select
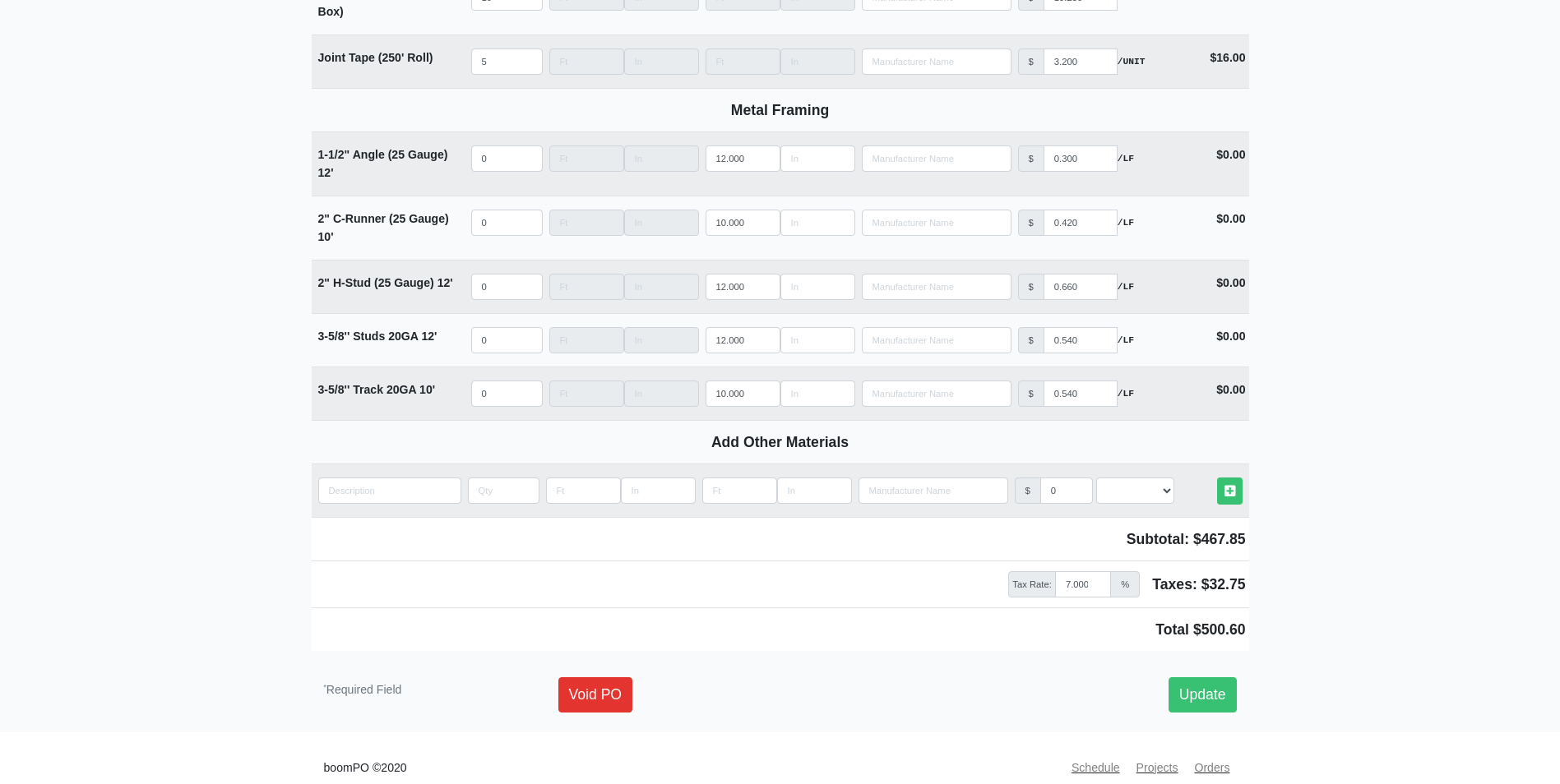
scroll to position [1890, 0]
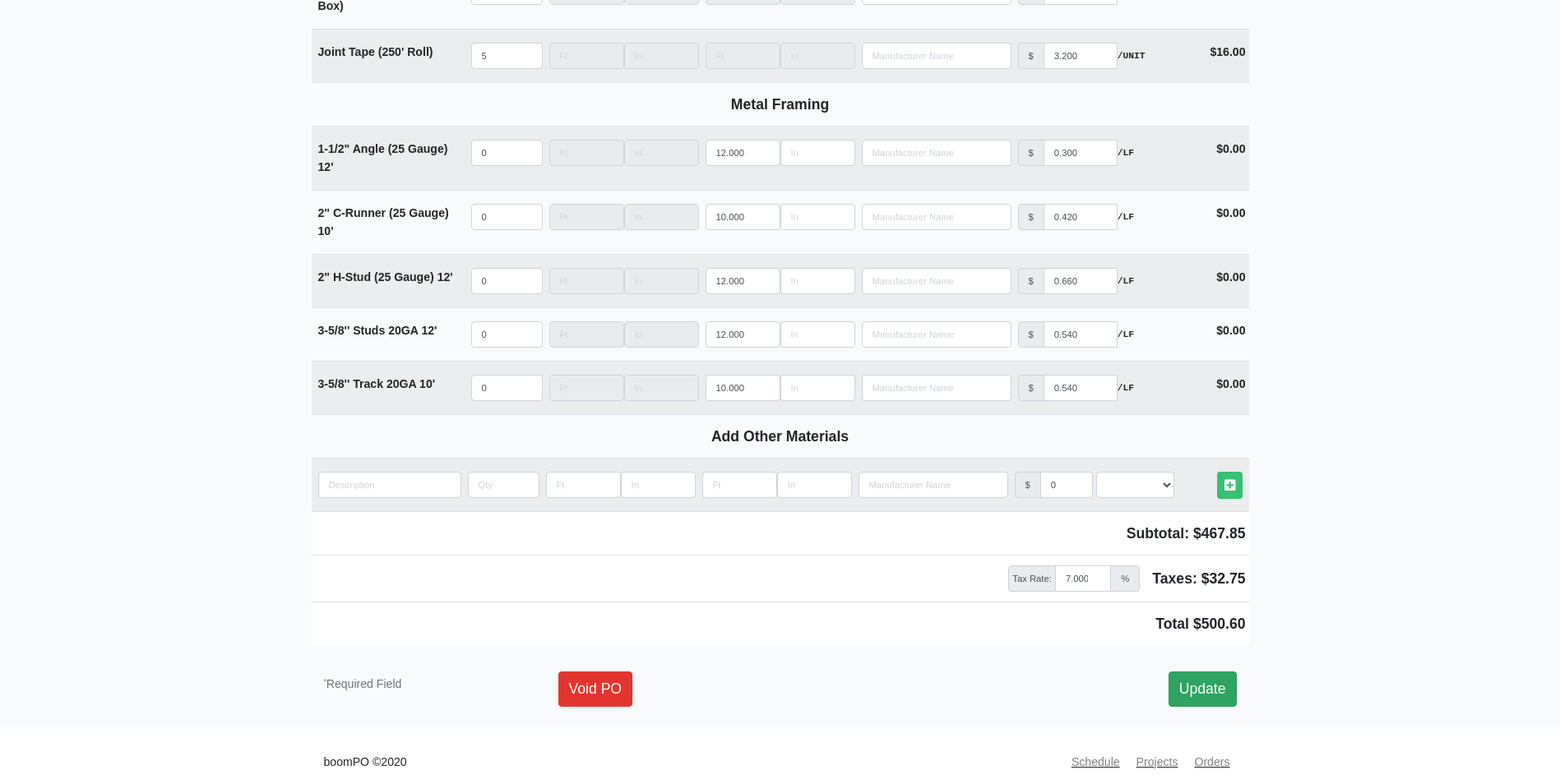
type input "9"
click at [1199, 680] on link "Update" at bounding box center [1202, 688] width 68 height 34
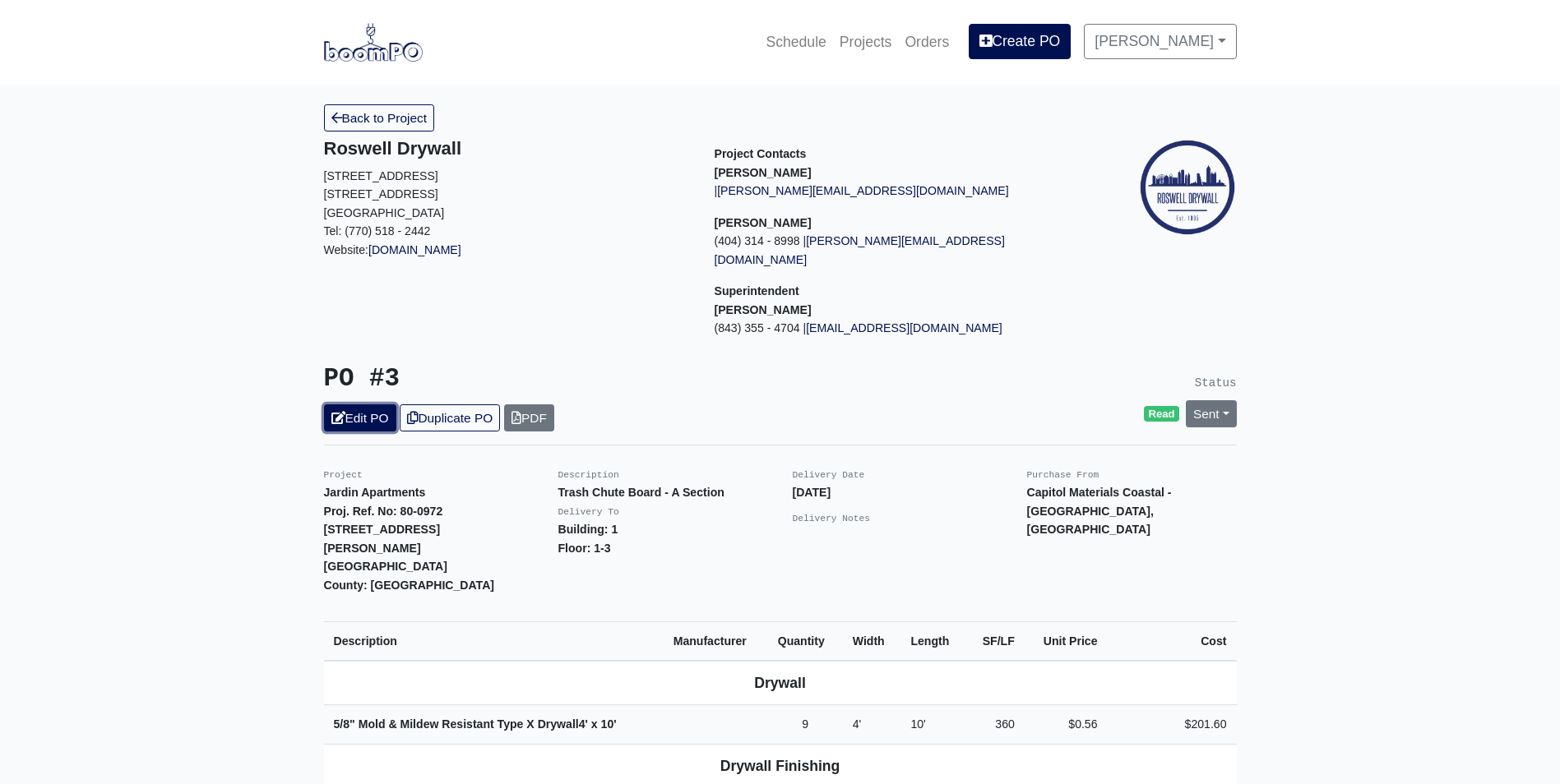
click at [361, 406] on link "Edit PO" at bounding box center [360, 418] width 72 height 27
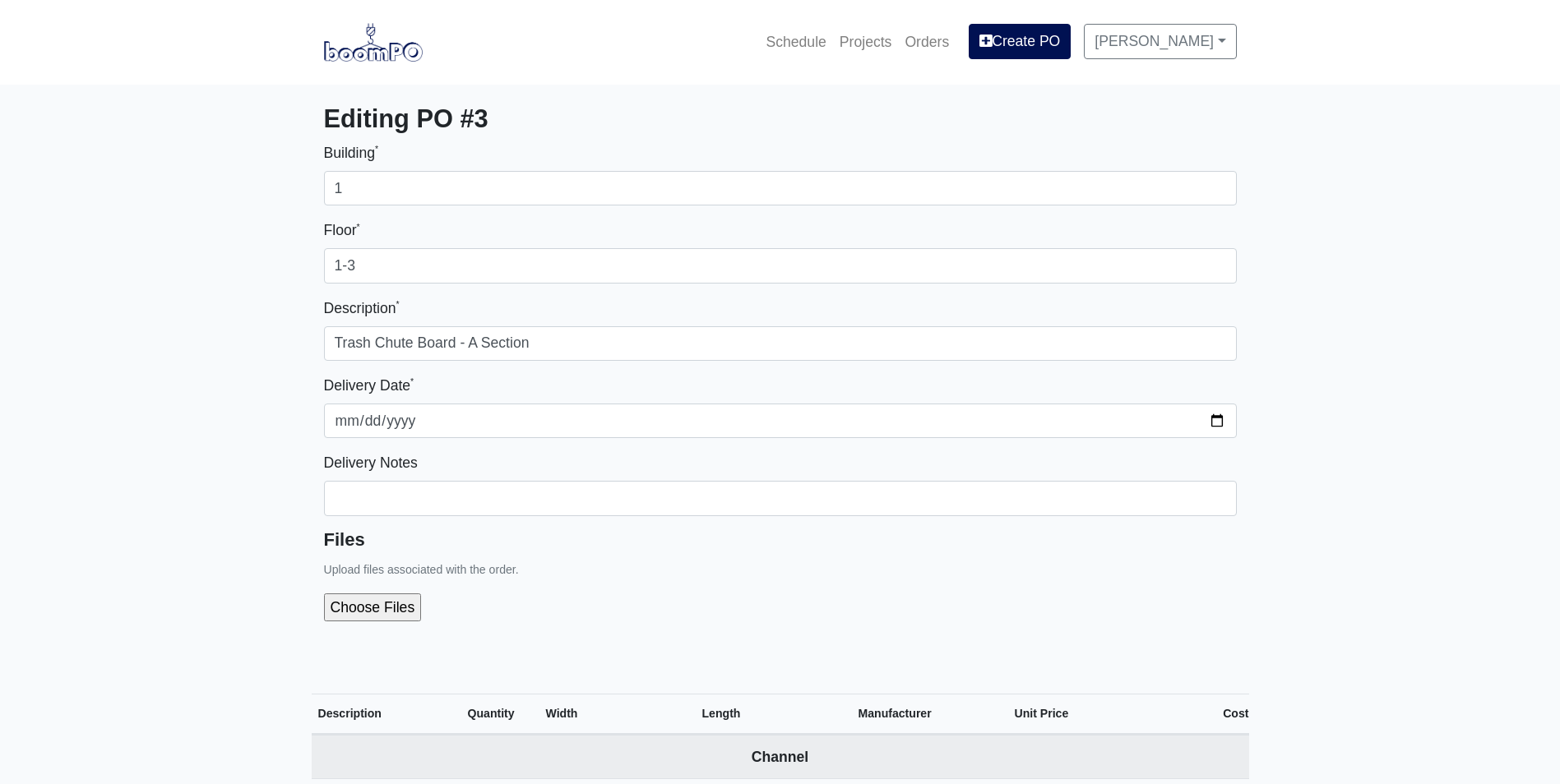
select select
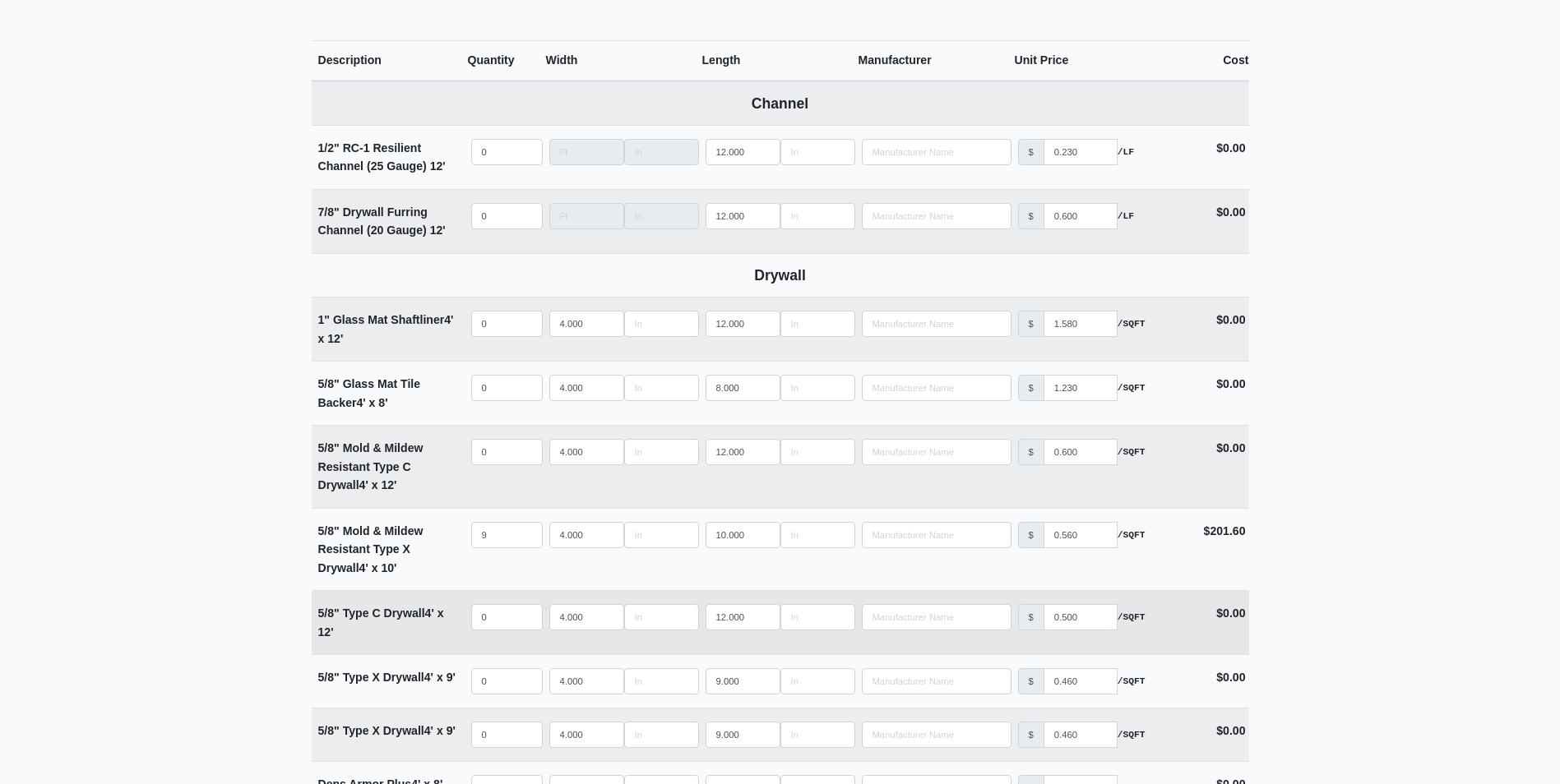
scroll to position [657, 0]
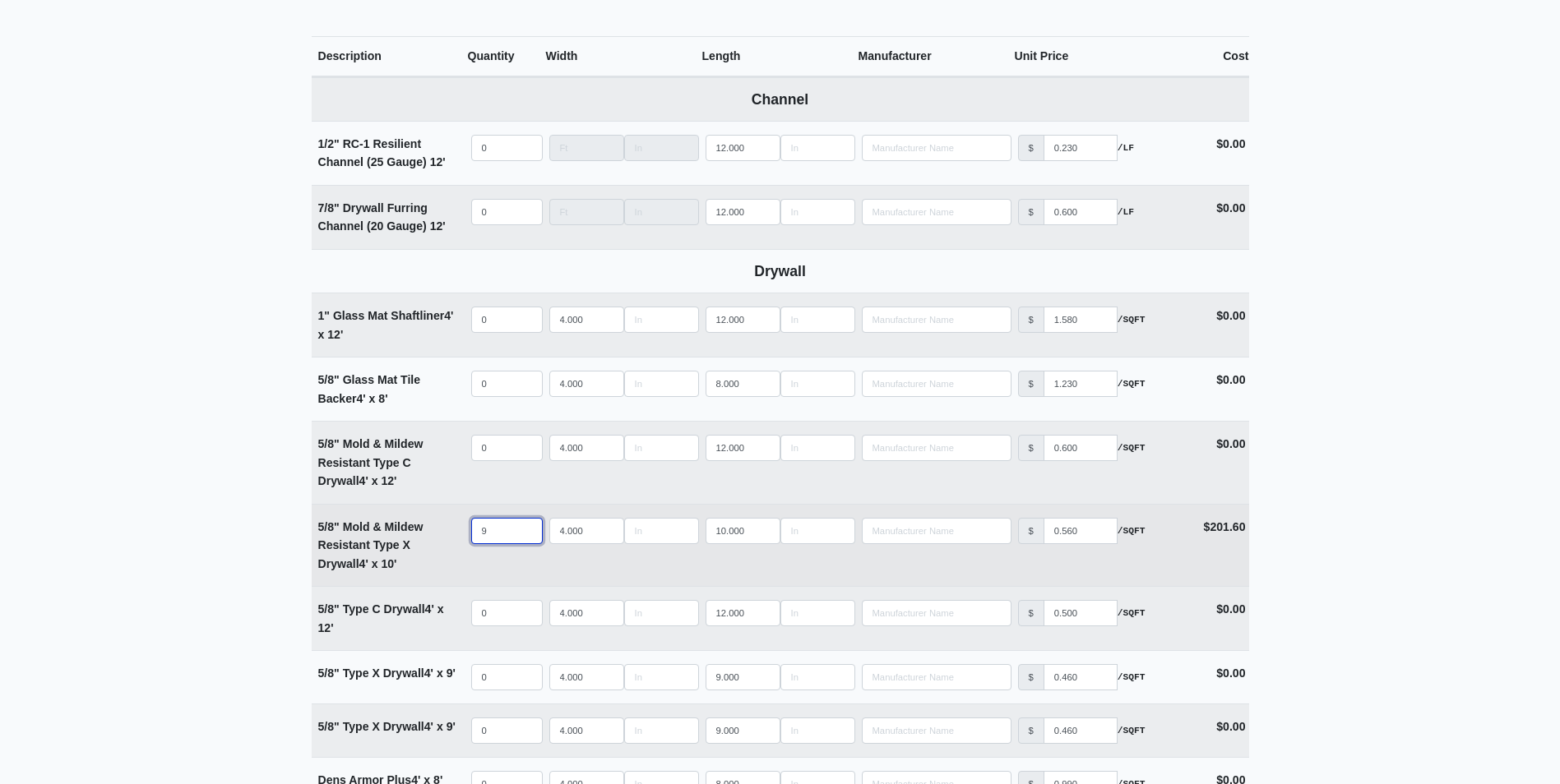
drag, startPoint x: 435, startPoint y: 532, endPoint x: 422, endPoint y: 532, distance: 13.0
click at [423, 532] on tr "5/8" Mold & Mildew Resistant Type X Drywall 4' x 10' Qty 9 Width 4.000 Length 1…" at bounding box center [780, 544] width 937 height 83
type input "1"
select select
type input "10"
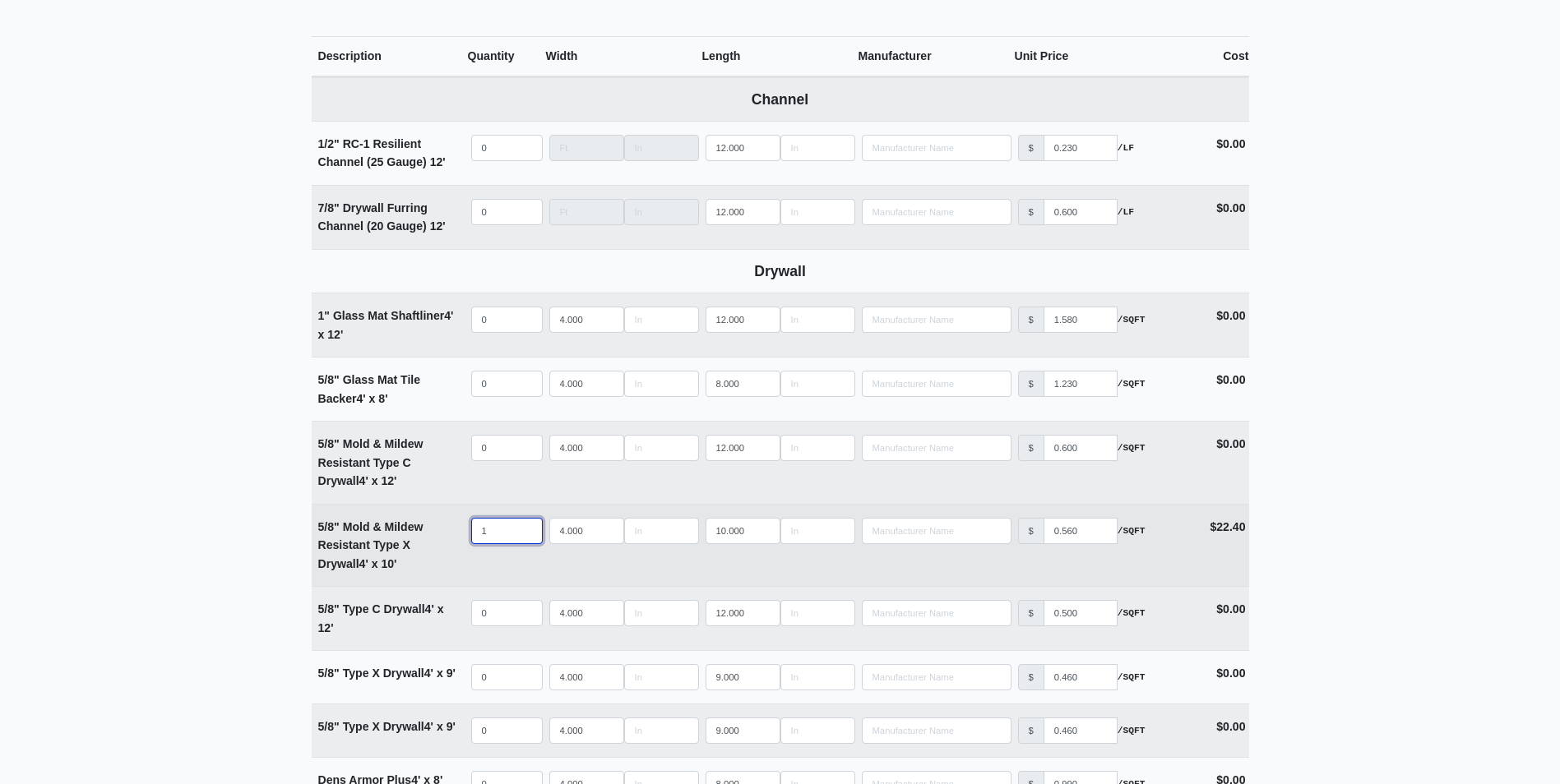
select select
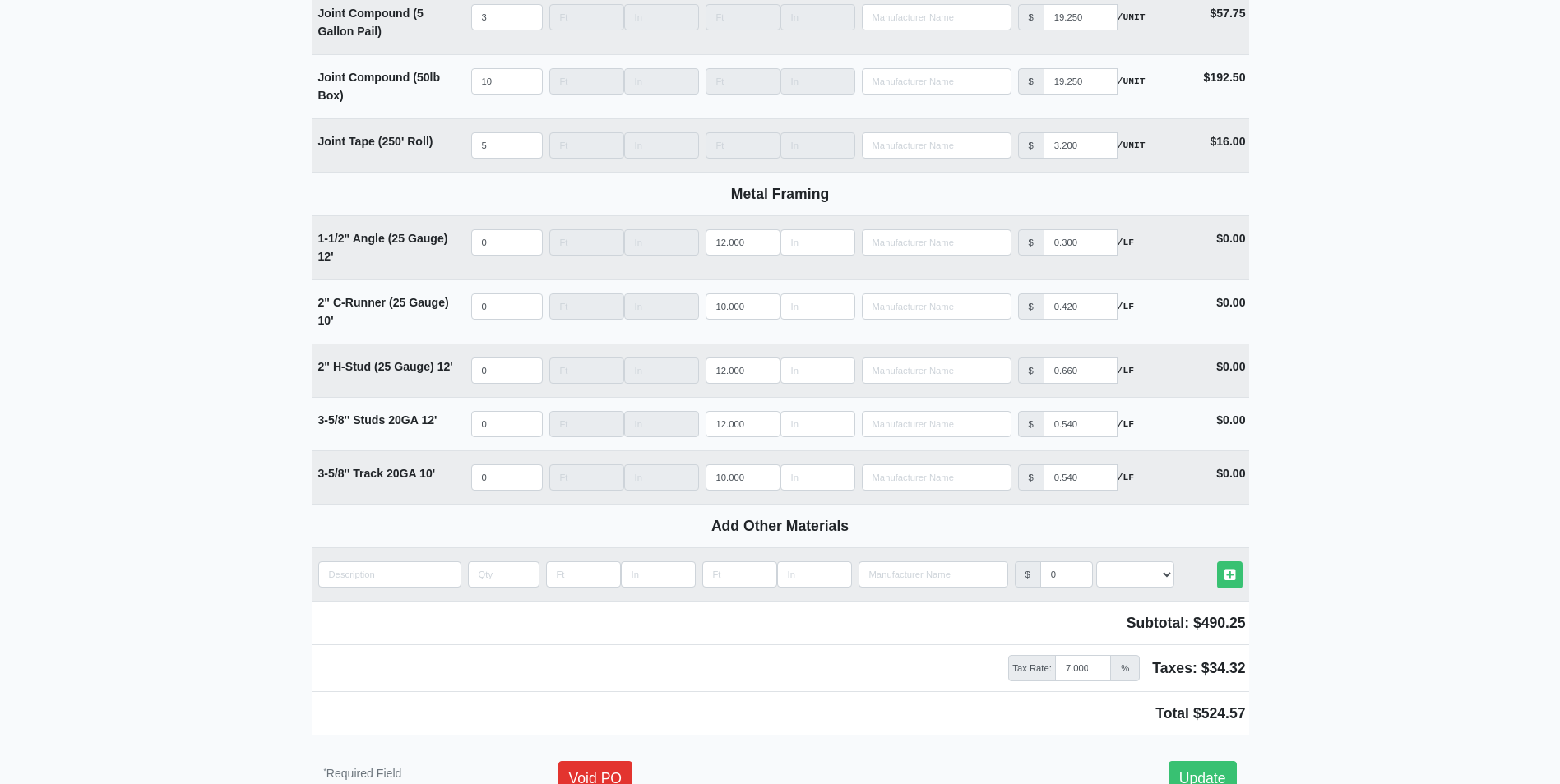
scroll to position [1908, 0]
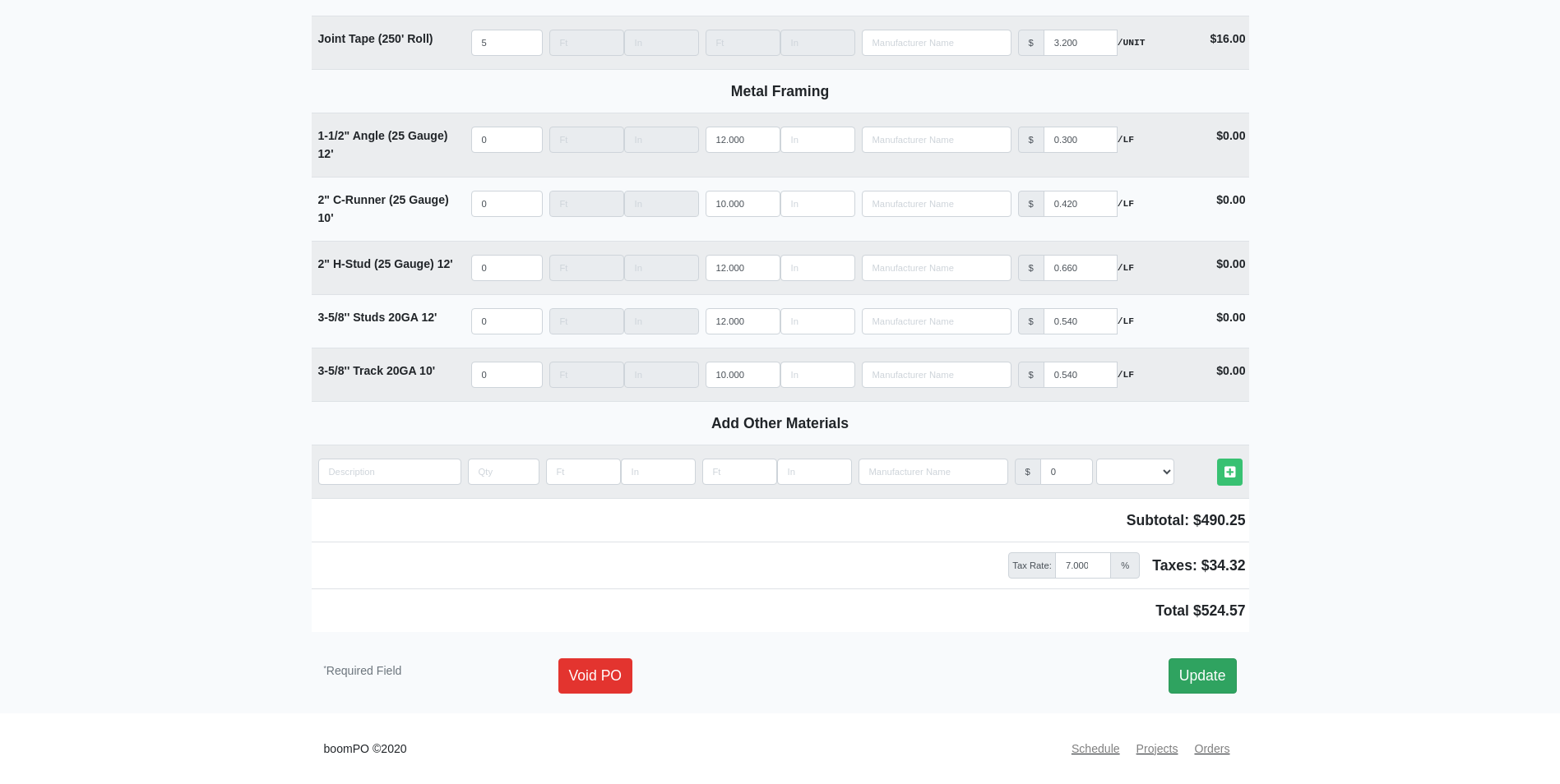
type input "10"
click at [1197, 671] on link "Update" at bounding box center [1202, 675] width 68 height 34
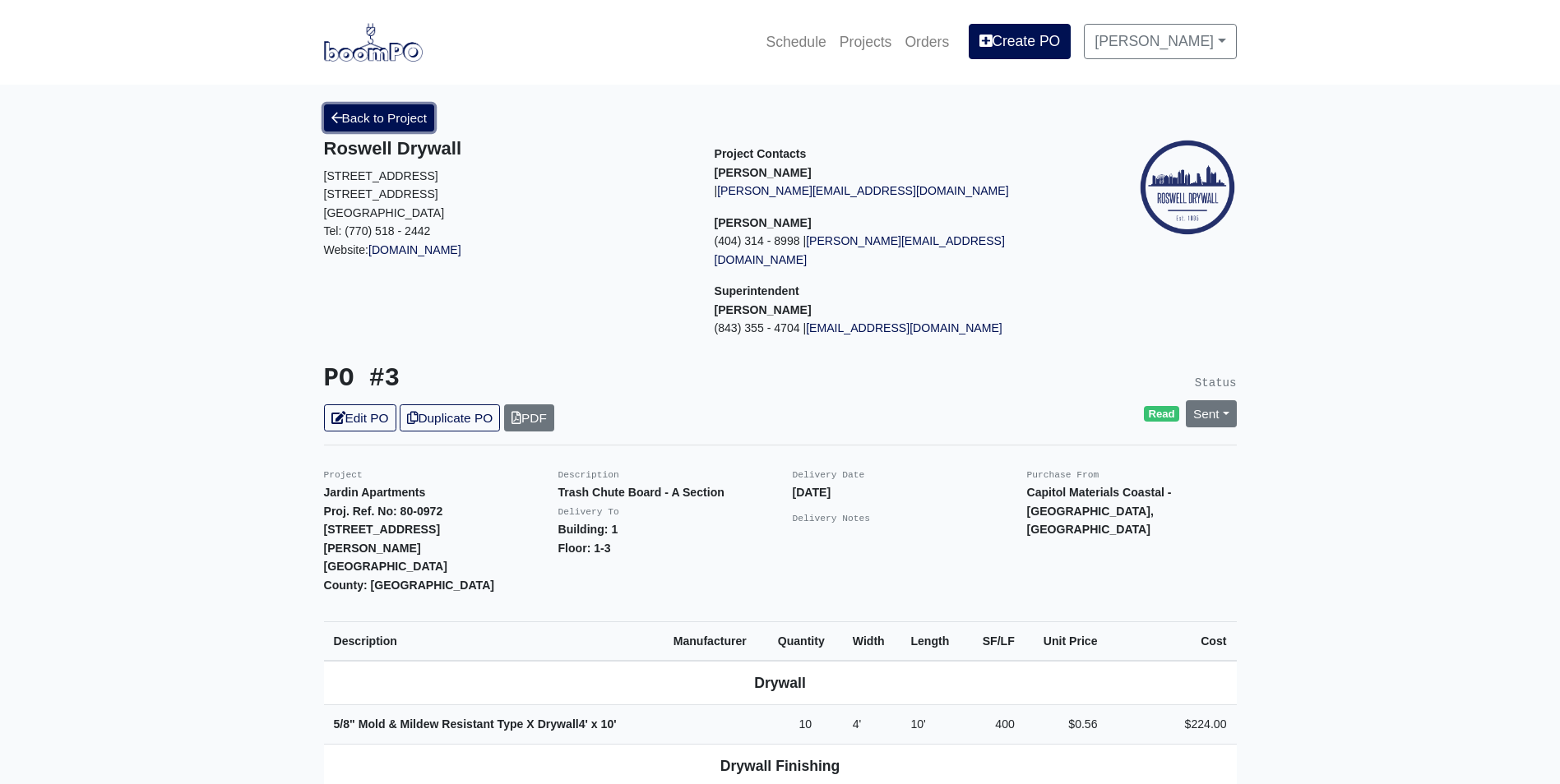
click at [371, 108] on link "Back to Project" at bounding box center [379, 118] width 111 height 27
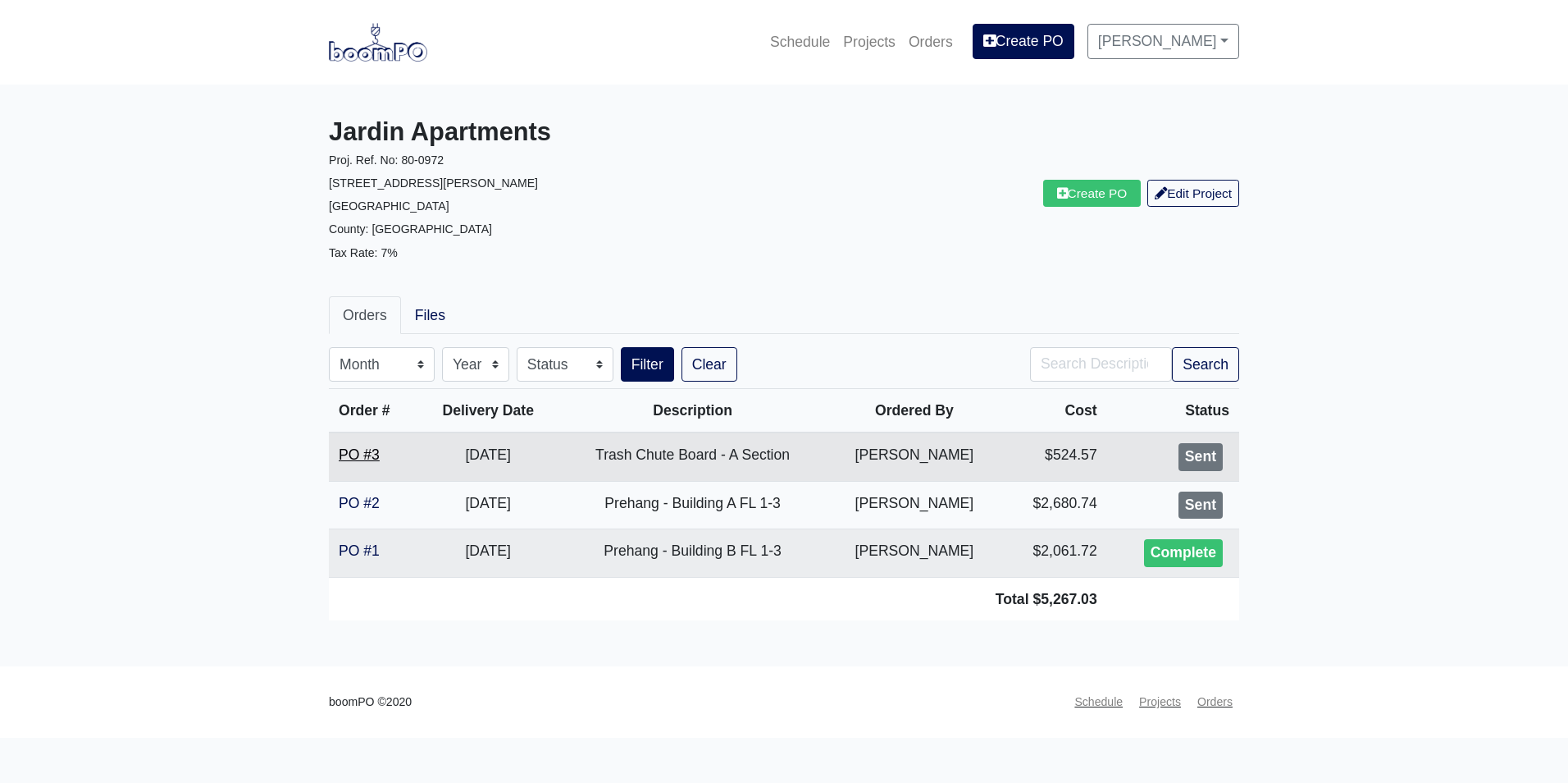
click at [352, 456] on link "PO #3" at bounding box center [359, 454] width 41 height 17
